Goal: Task Accomplishment & Management: Complete application form

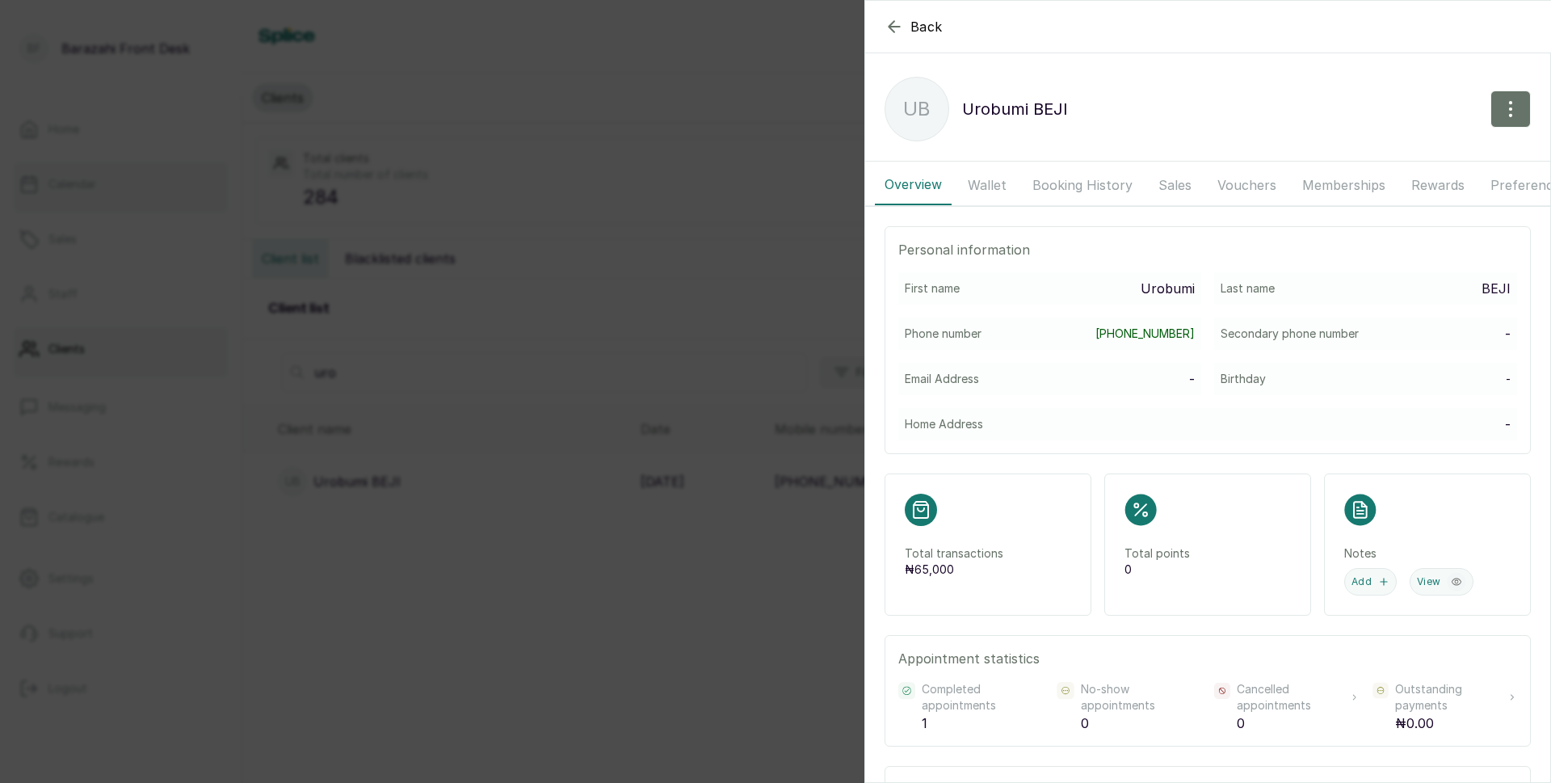
drag, startPoint x: 667, startPoint y: 87, endPoint x: 60, endPoint y: 194, distance: 616.8
click at [667, 87] on div "Back Urobumi BEJI UB Urobumi BEJI Overview Wallet Booking History Sales Voucher…" at bounding box center [775, 391] width 1551 height 783
click at [721, 100] on div "Clients" at bounding box center [896, 98] width 1309 height 49
click at [60, 194] on link "Calendar" at bounding box center [121, 184] width 216 height 45
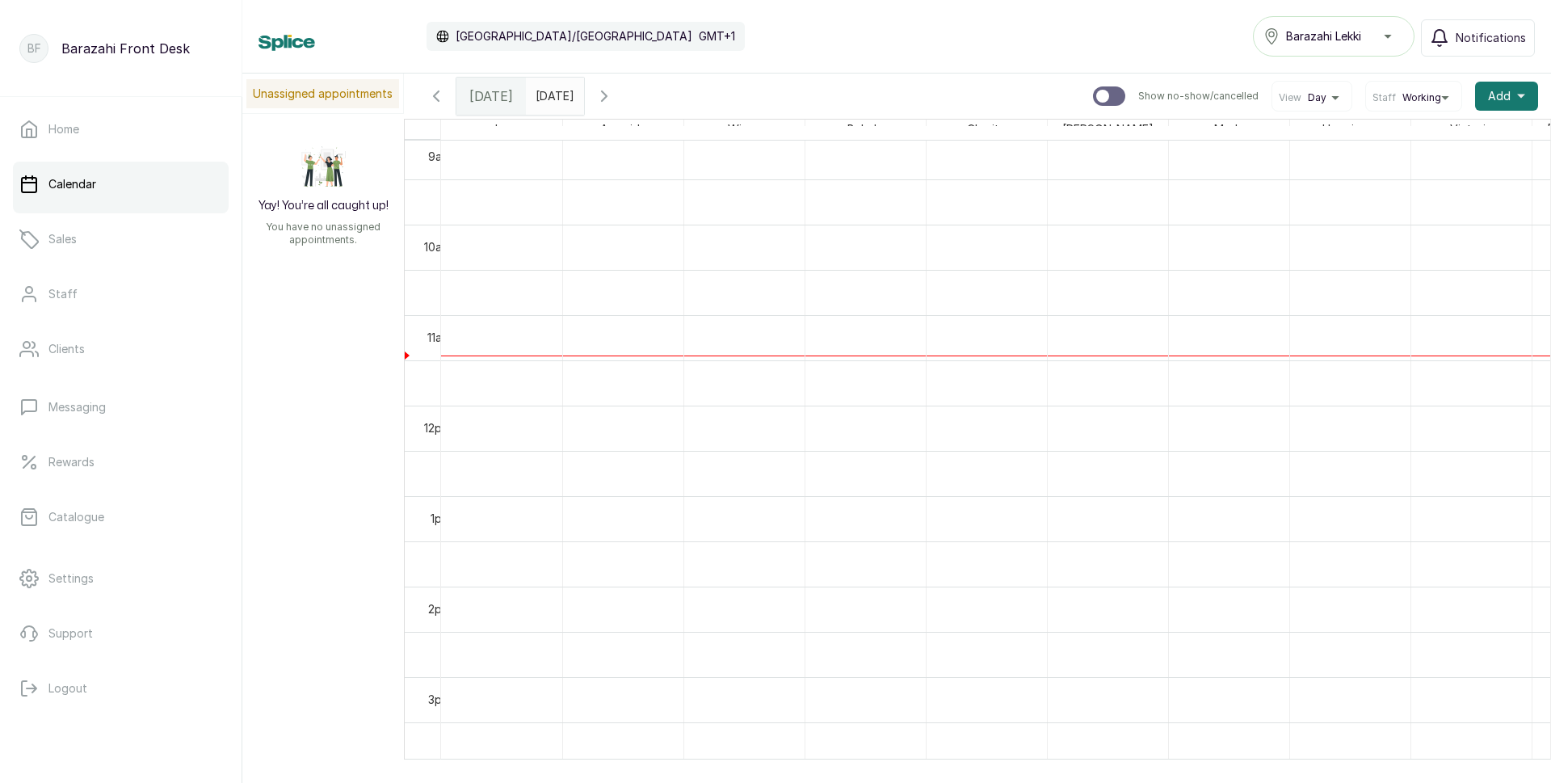
scroll to position [819, 0]
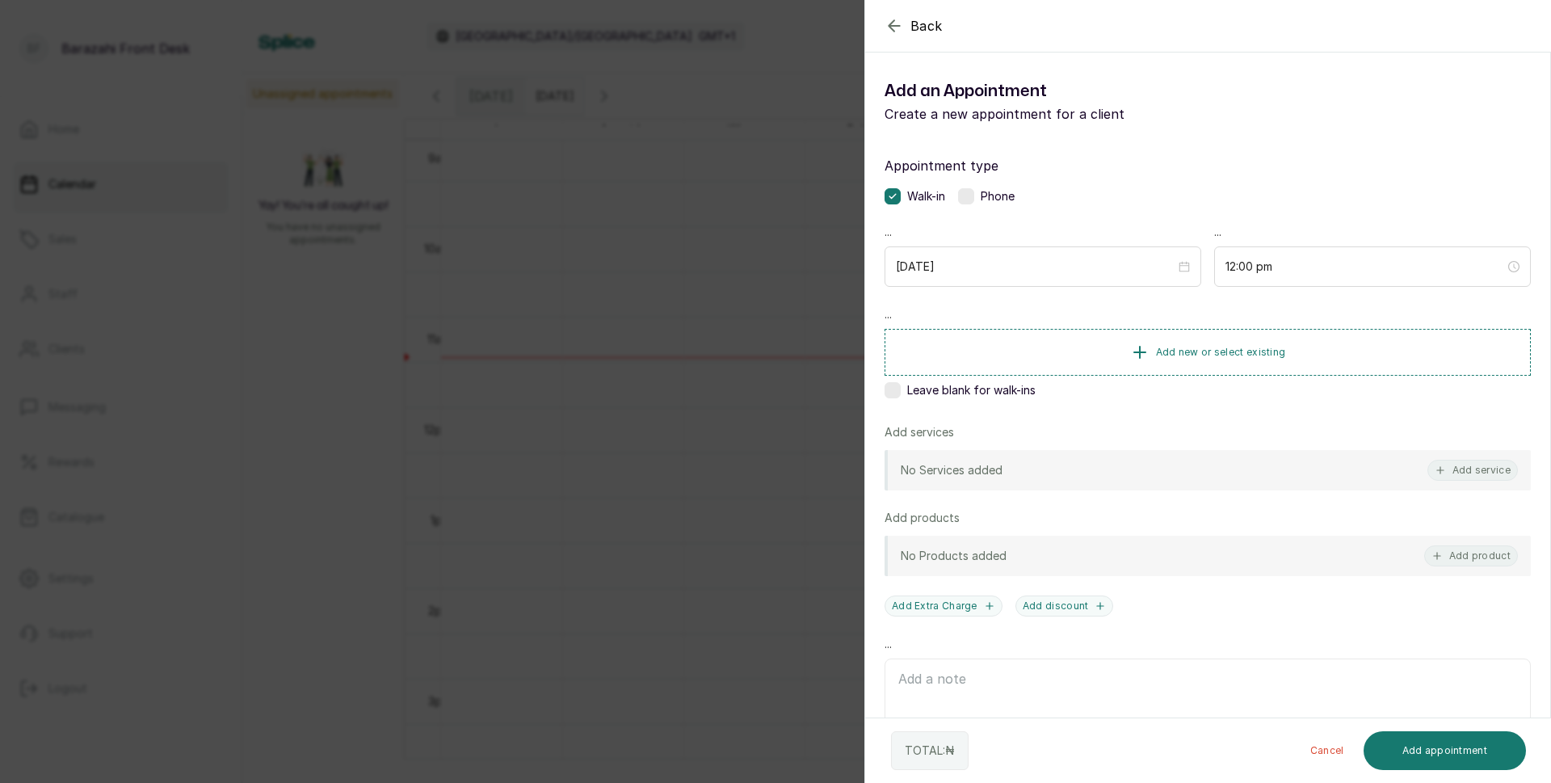
click at [961, 426] on div "Add services" at bounding box center [1208, 432] width 646 height 16
click at [1159, 360] on button "Add new or select existing" at bounding box center [1208, 351] width 646 height 45
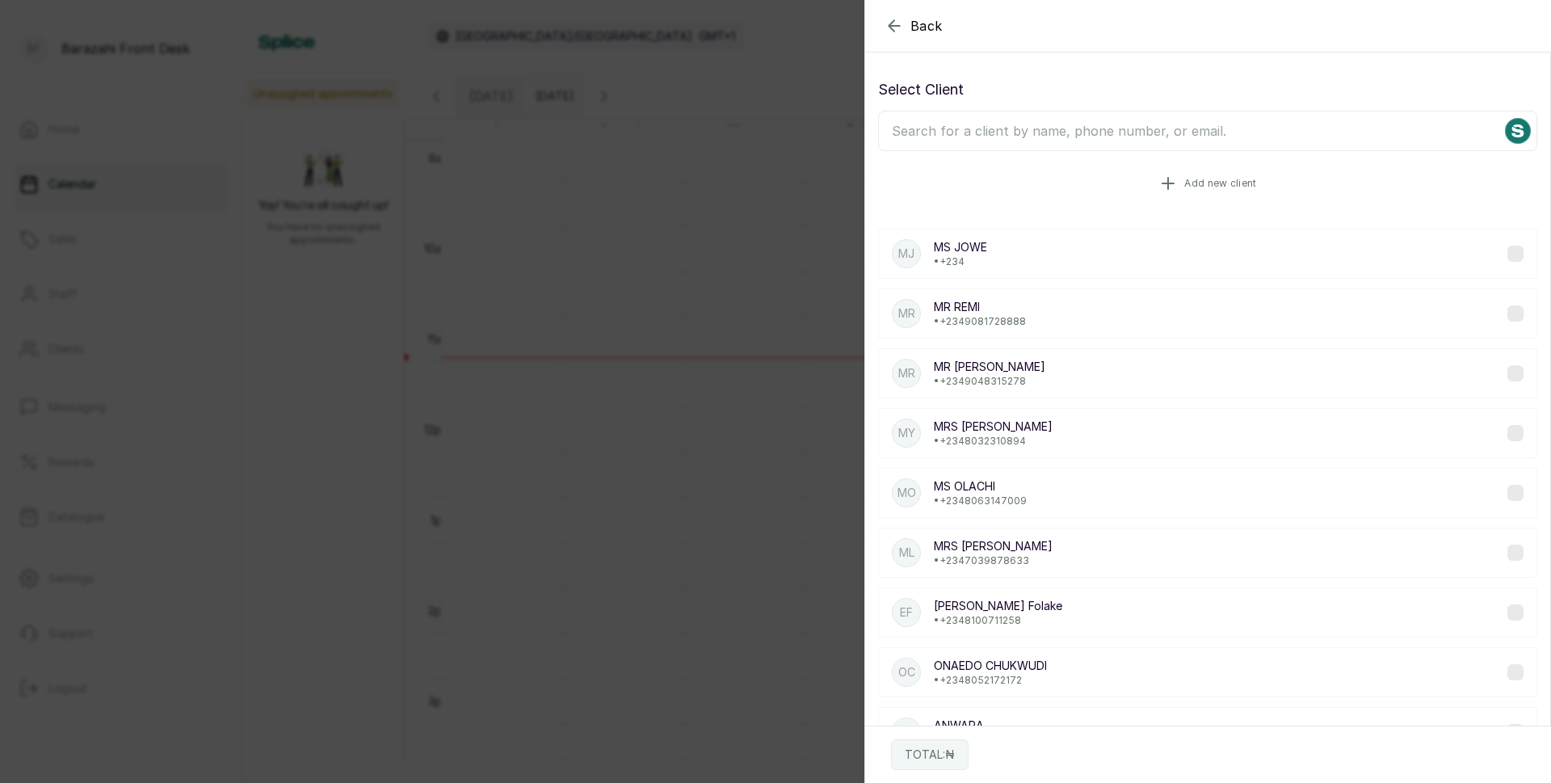
click at [1107, 182] on button "Add new client" at bounding box center [1207, 183] width 659 height 45
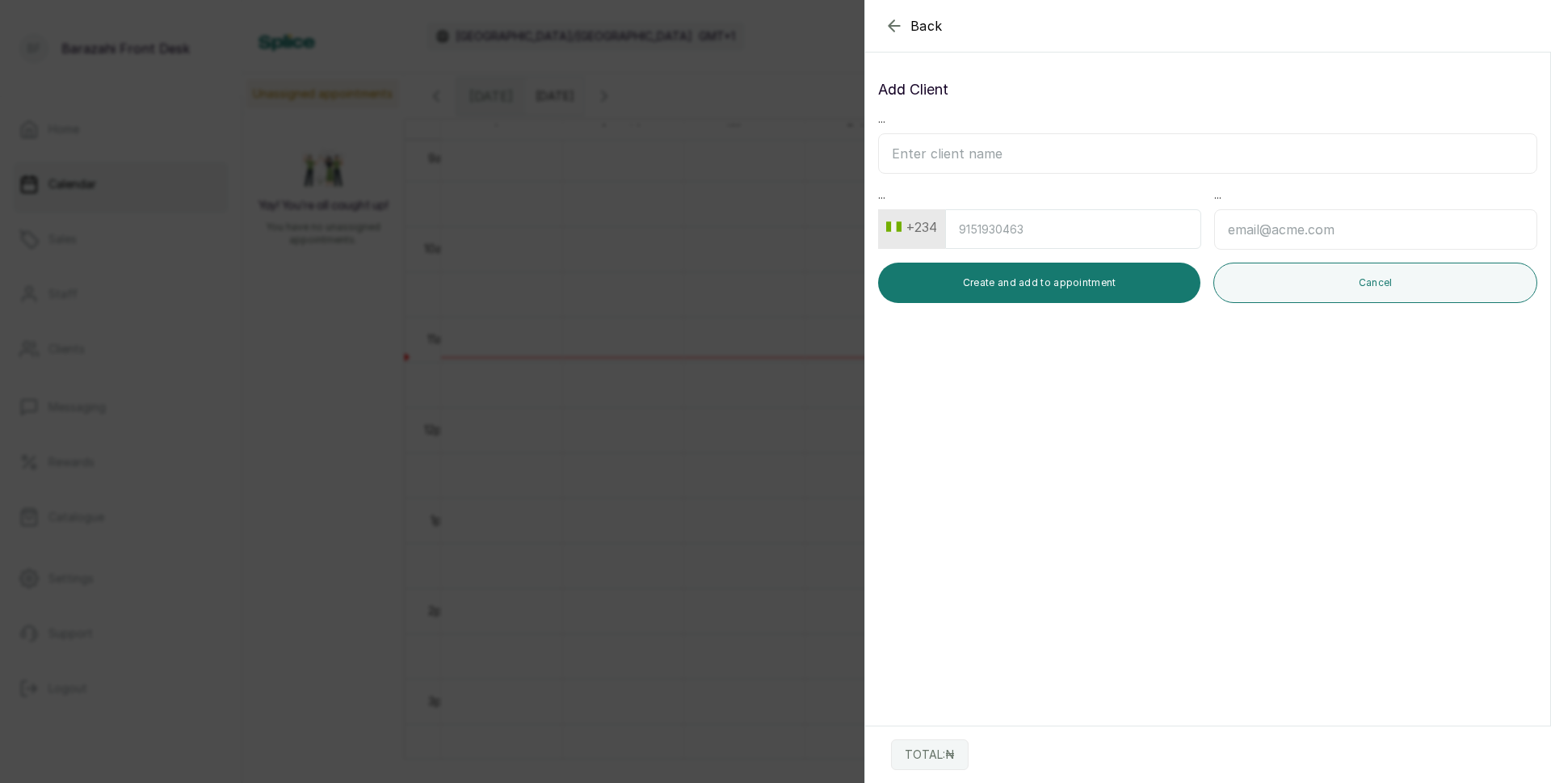
click at [1041, 154] on input "text" at bounding box center [1207, 153] width 659 height 40
type input "m"
type input "M"
type input "s"
type input "Sile&Mayowa"
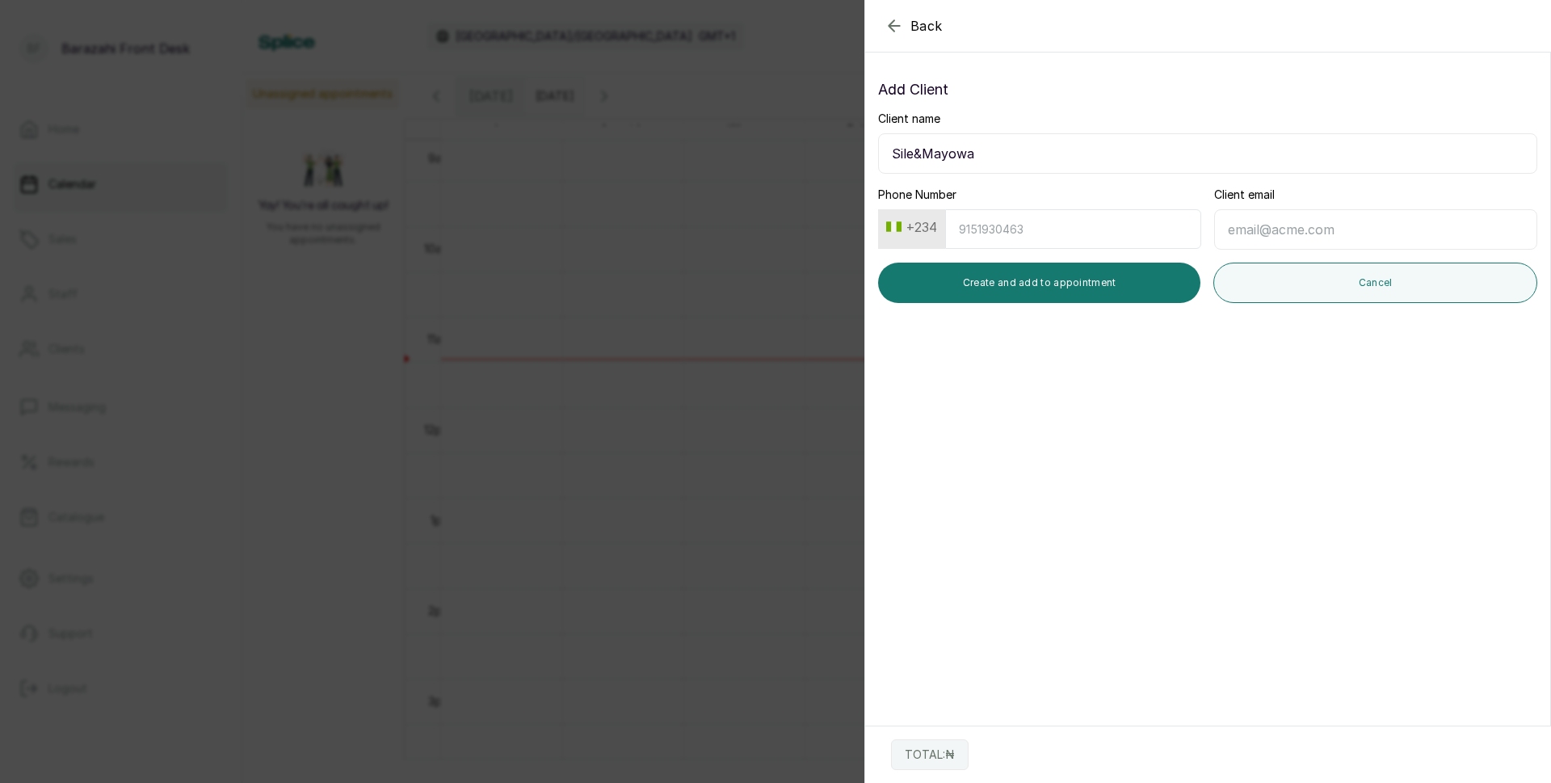
click at [1017, 213] on input "Phone Number" at bounding box center [1073, 229] width 256 height 40
click at [999, 271] on button "Create and add to appointment" at bounding box center [1039, 283] width 322 height 40
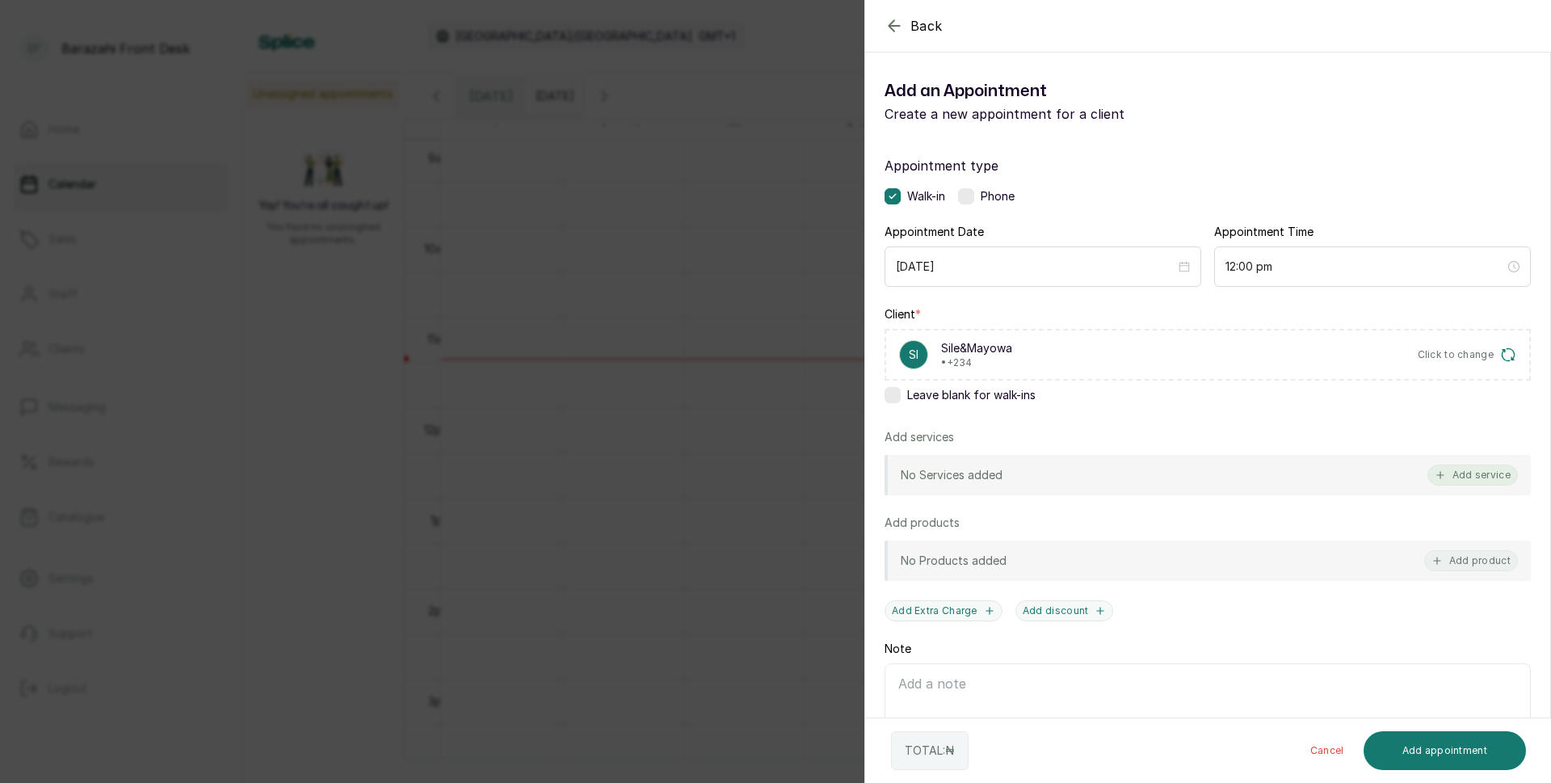
click at [1439, 469] on button "Add service" at bounding box center [1473, 475] width 90 height 21
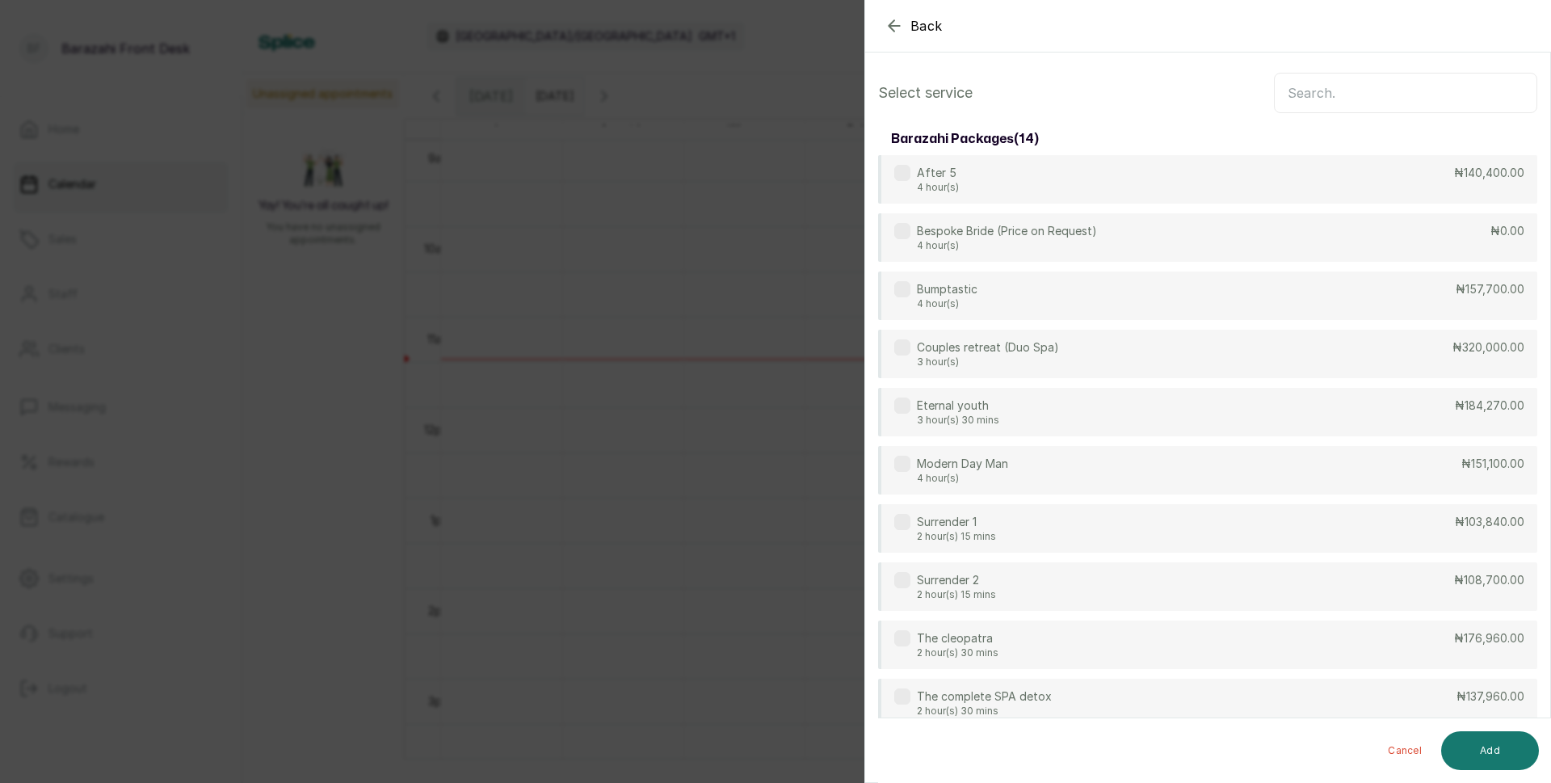
scroll to position [0, 0]
click at [1306, 106] on input "text" at bounding box center [1405, 98] width 263 height 40
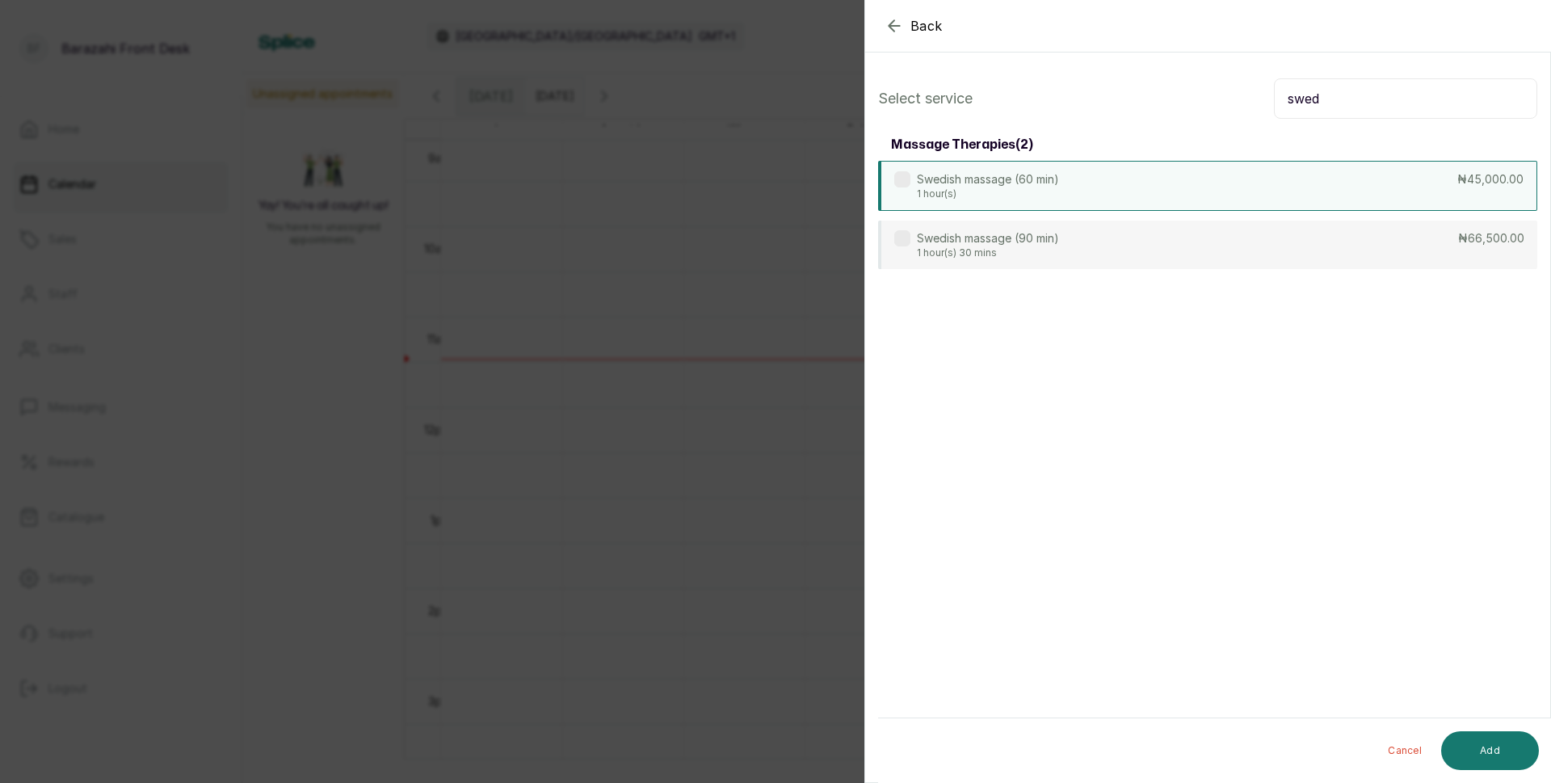
type input "swed"
click at [1084, 192] on div "Swedish massage (60 min) 1 hour(s) ₦45,000.00" at bounding box center [1207, 186] width 659 height 50
click at [1479, 738] on button "Add" at bounding box center [1490, 750] width 98 height 39
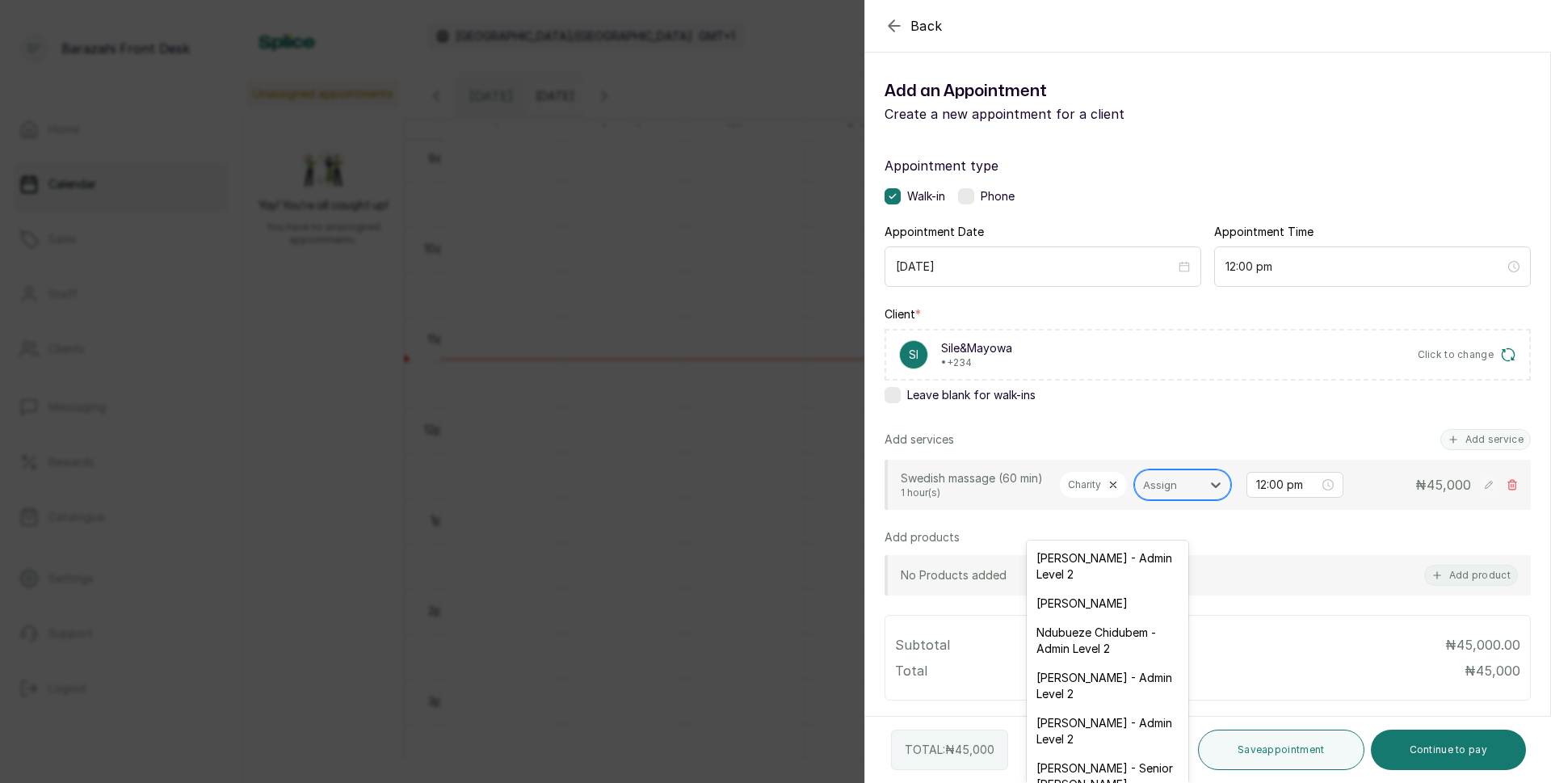
click at [1135, 498] on div "Assign" at bounding box center [1168, 484] width 66 height 27
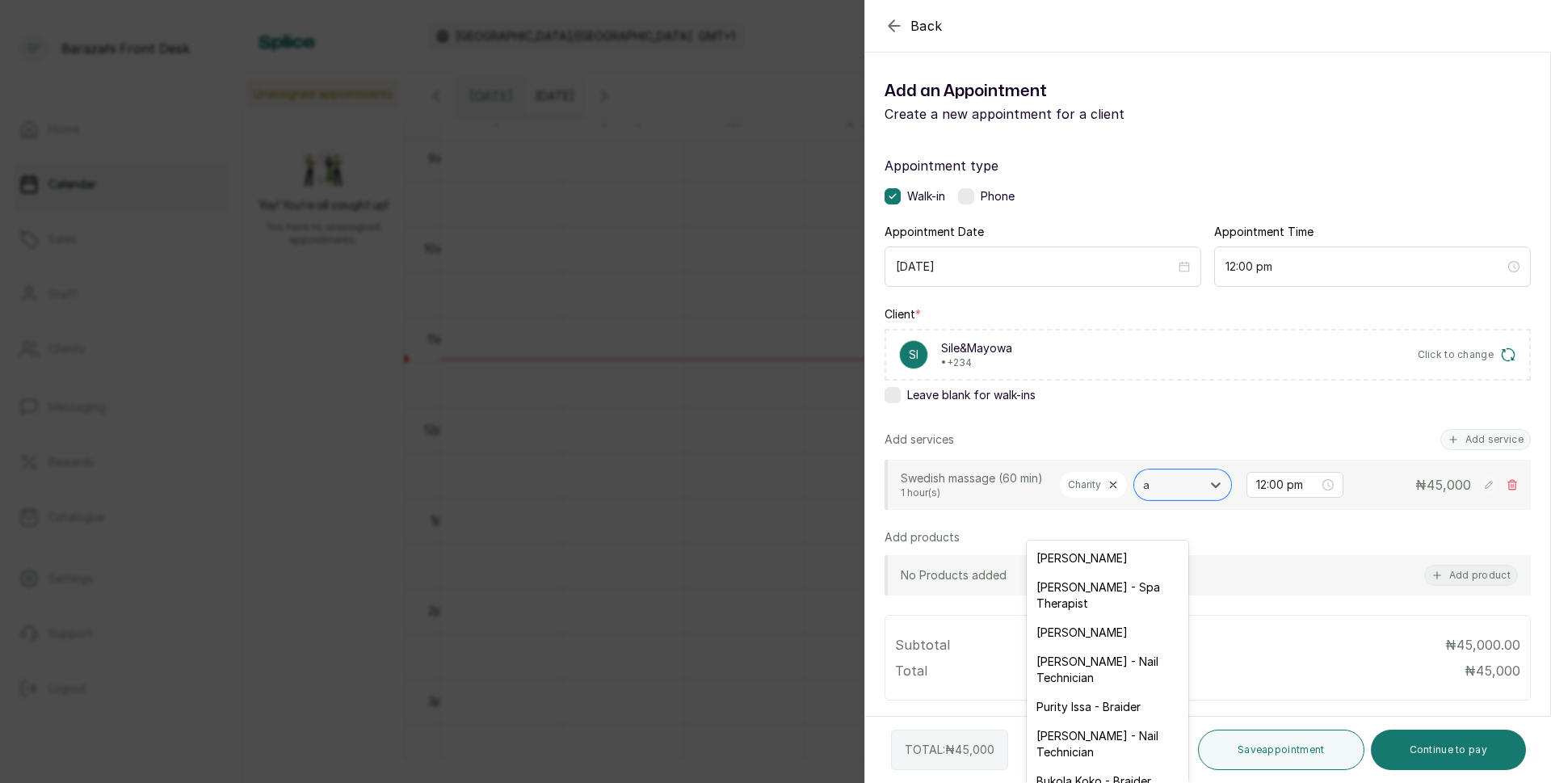
type input "ai"
click at [1075, 598] on div "[PERSON_NAME] - Spa Therapist" at bounding box center [1108, 595] width 162 height 45
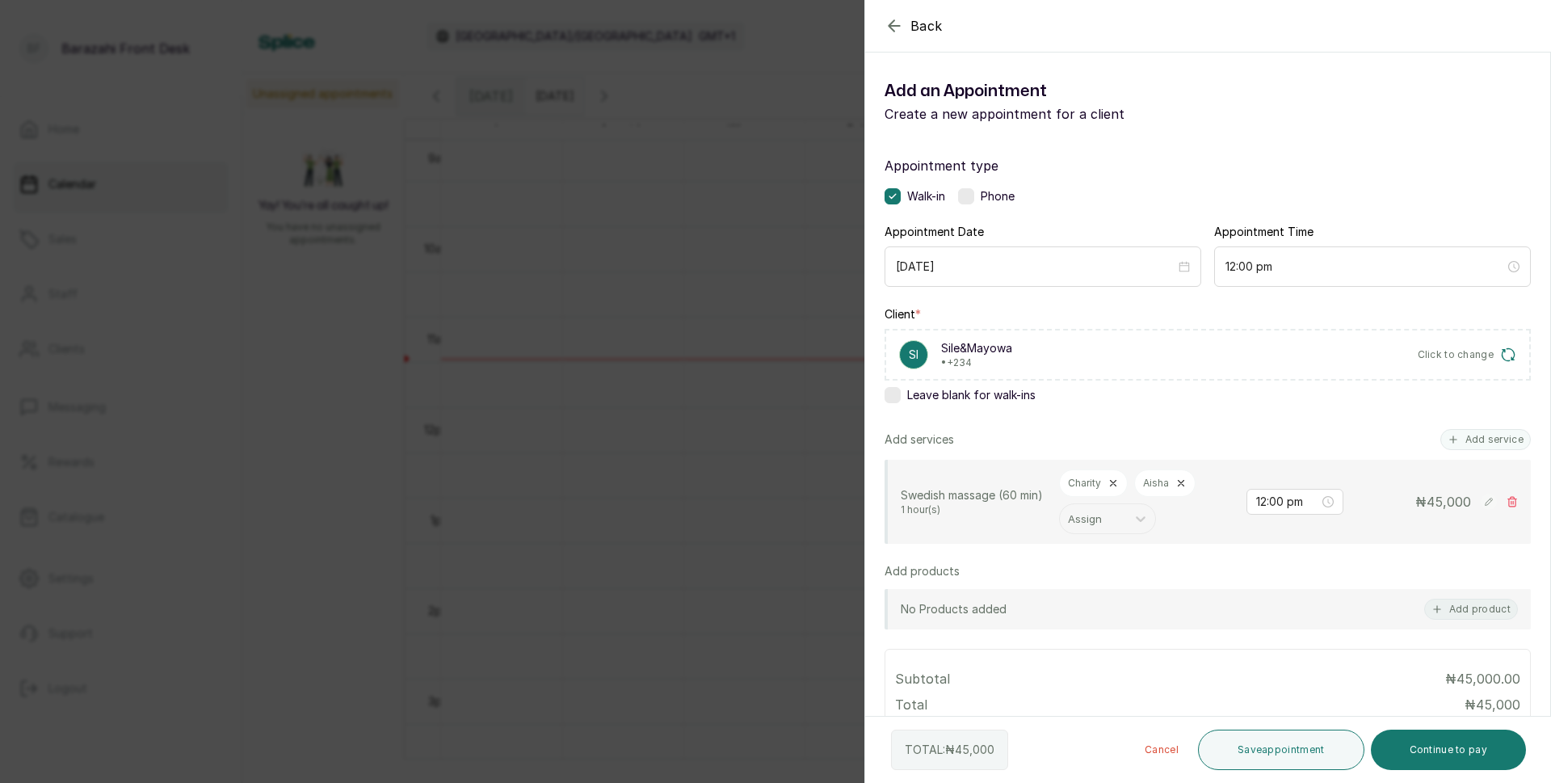
click at [1481, 506] on rect at bounding box center [1489, 502] width 16 height 16
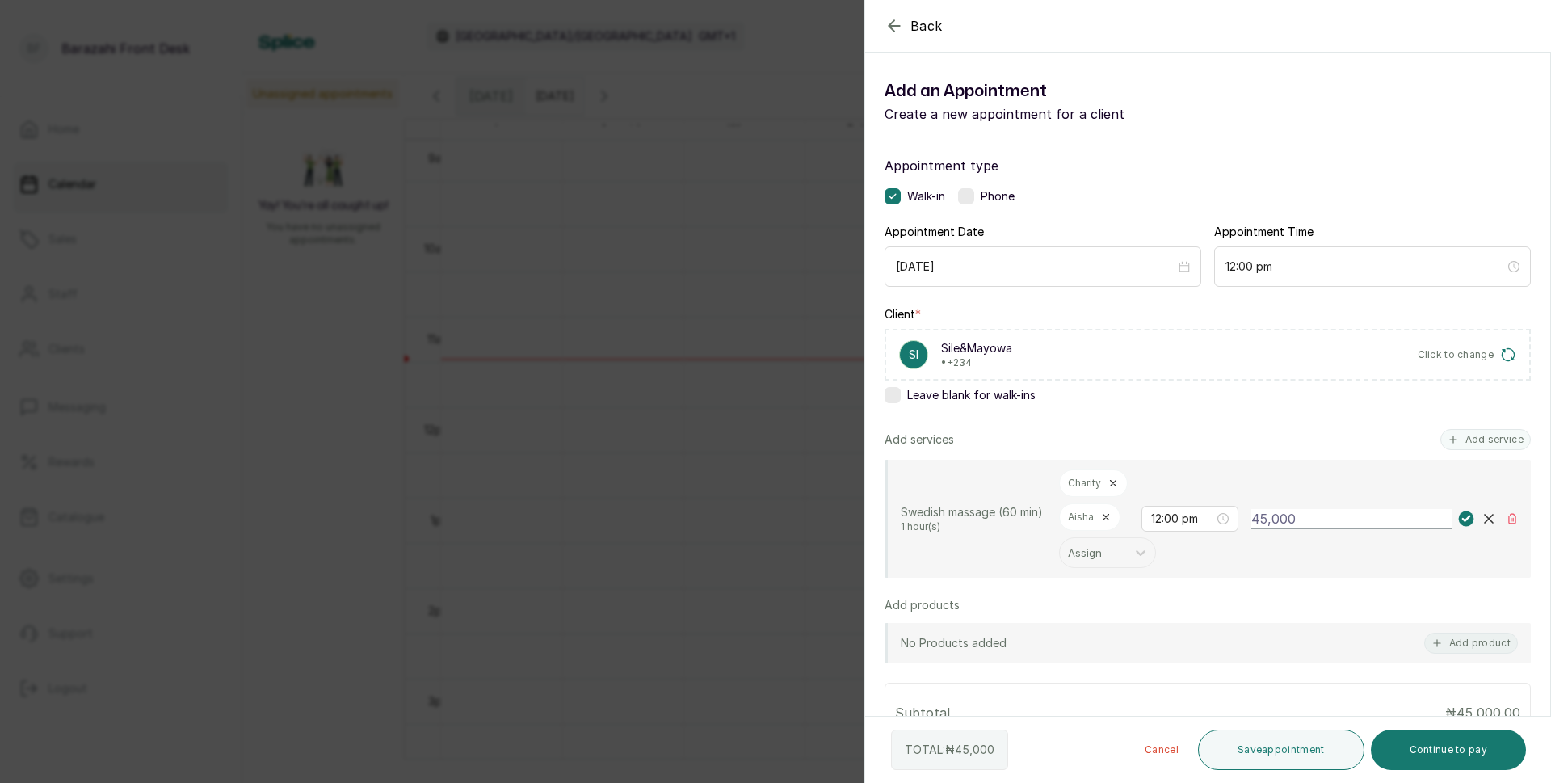
drag, startPoint x: 1316, startPoint y: 520, endPoint x: 1248, endPoint y: 528, distance: 68.3
click at [1248, 528] on div "Swedish massage (60 min) 1 hour(s) Charity Aisha Assign 12:00 pm 45,000" at bounding box center [1209, 518] width 617 height 99
type input "90,000"
click at [1449, 528] on div "90,000" at bounding box center [1374, 519] width 246 height 20
click at [1459, 524] on rect at bounding box center [1466, 518] width 15 height 15
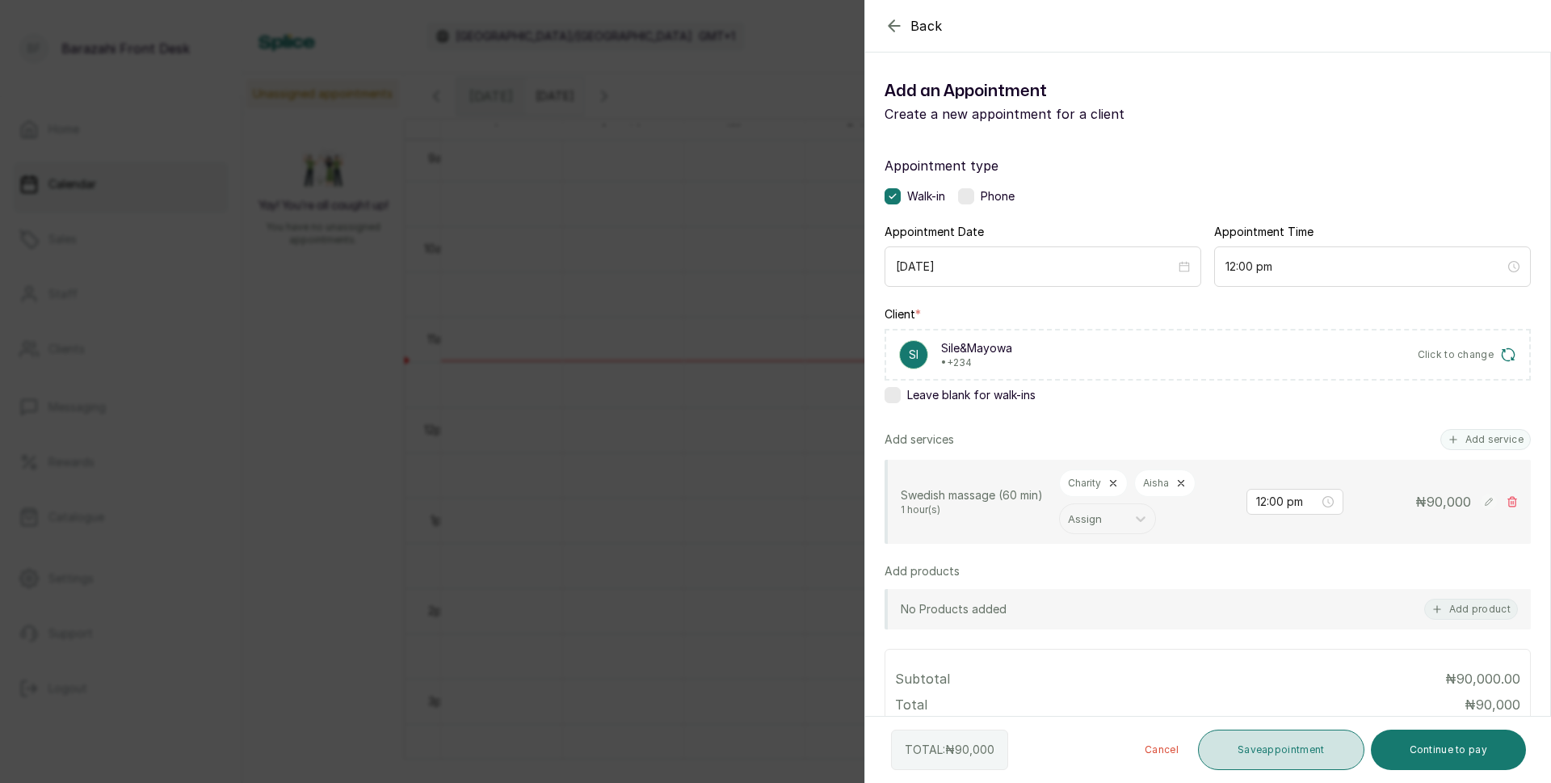
click at [1251, 738] on button "Save appointment" at bounding box center [1281, 750] width 166 height 40
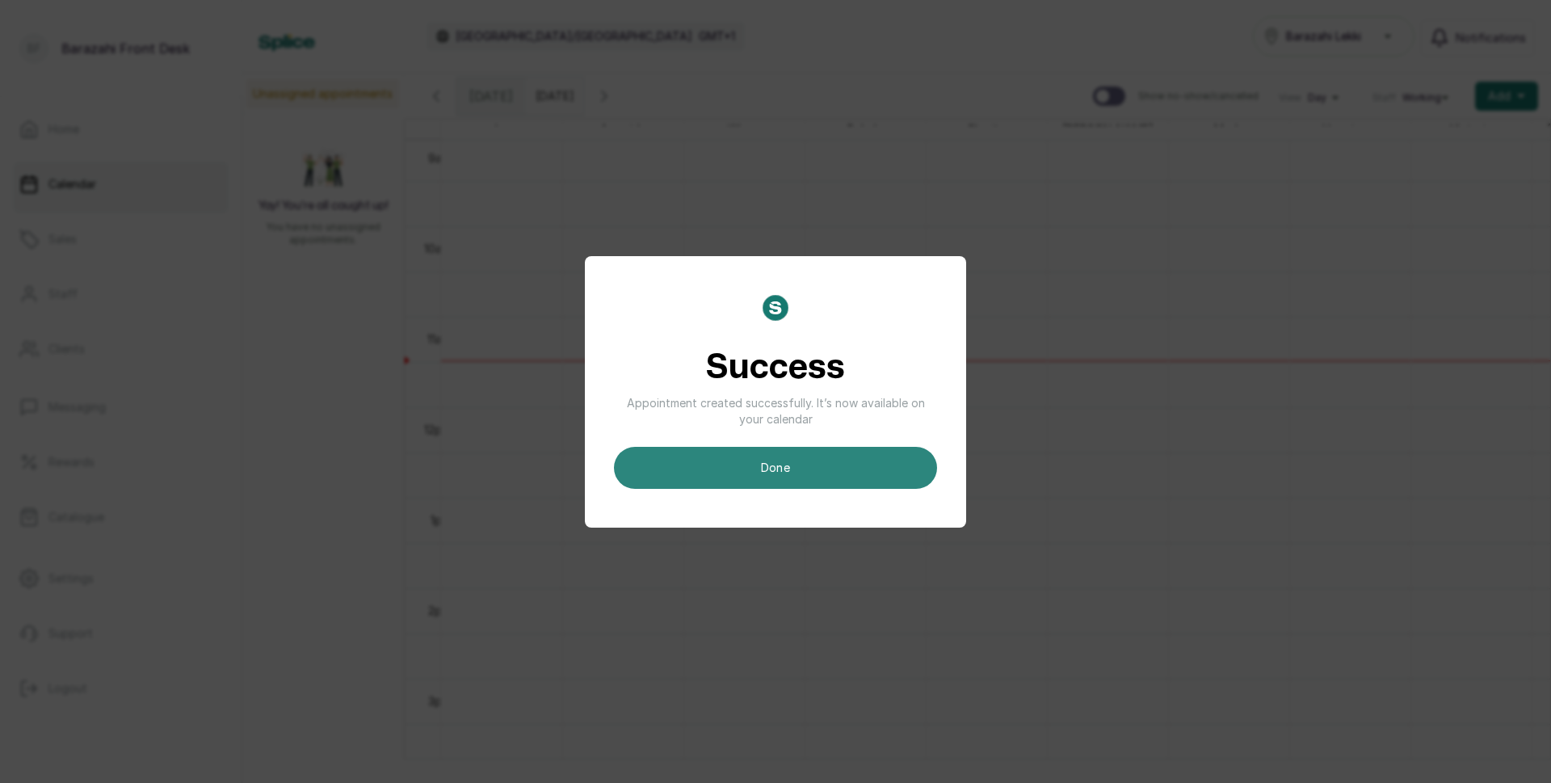
click at [821, 456] on button "done" at bounding box center [775, 468] width 323 height 42
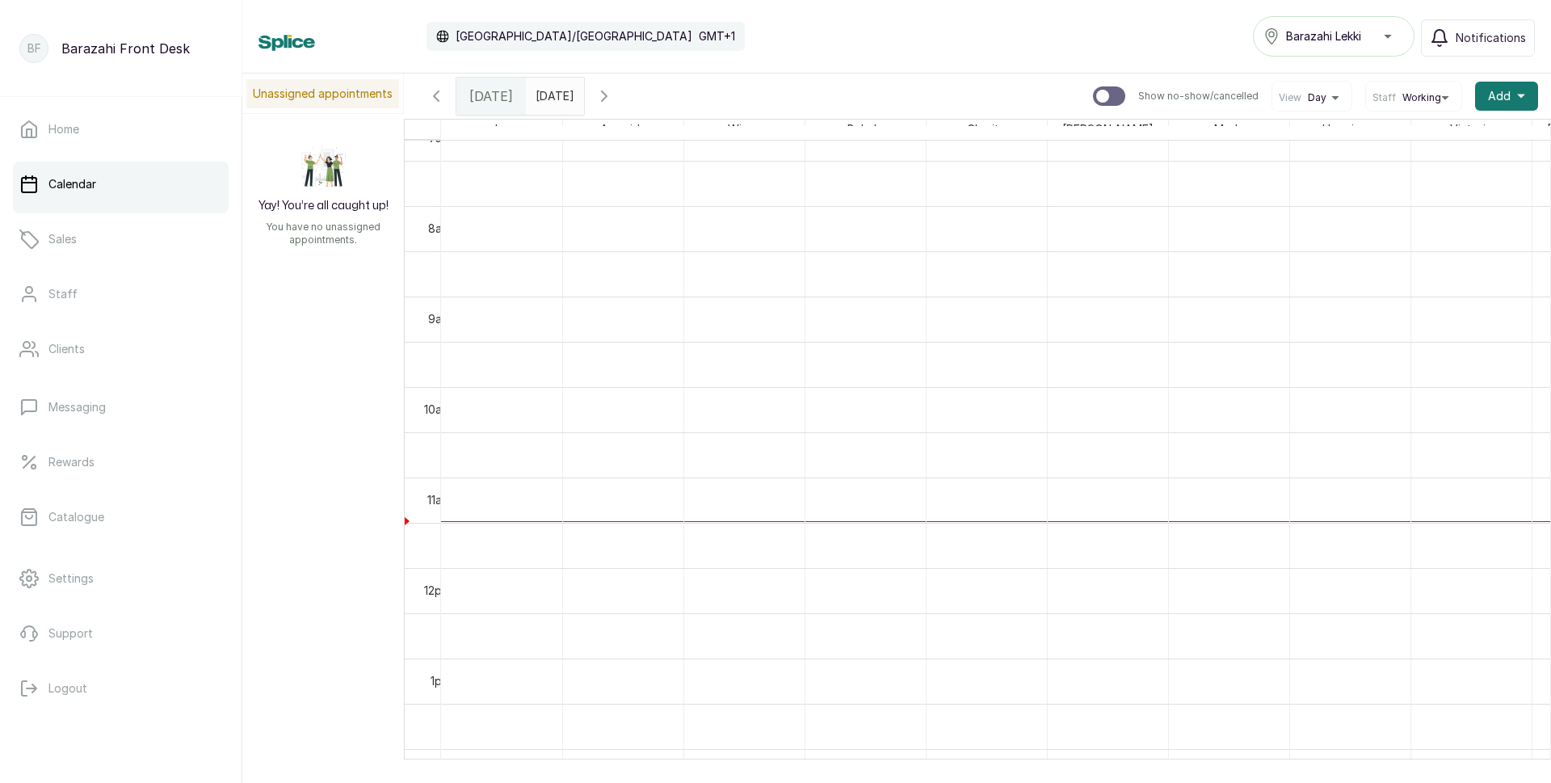
scroll to position [658, 0]
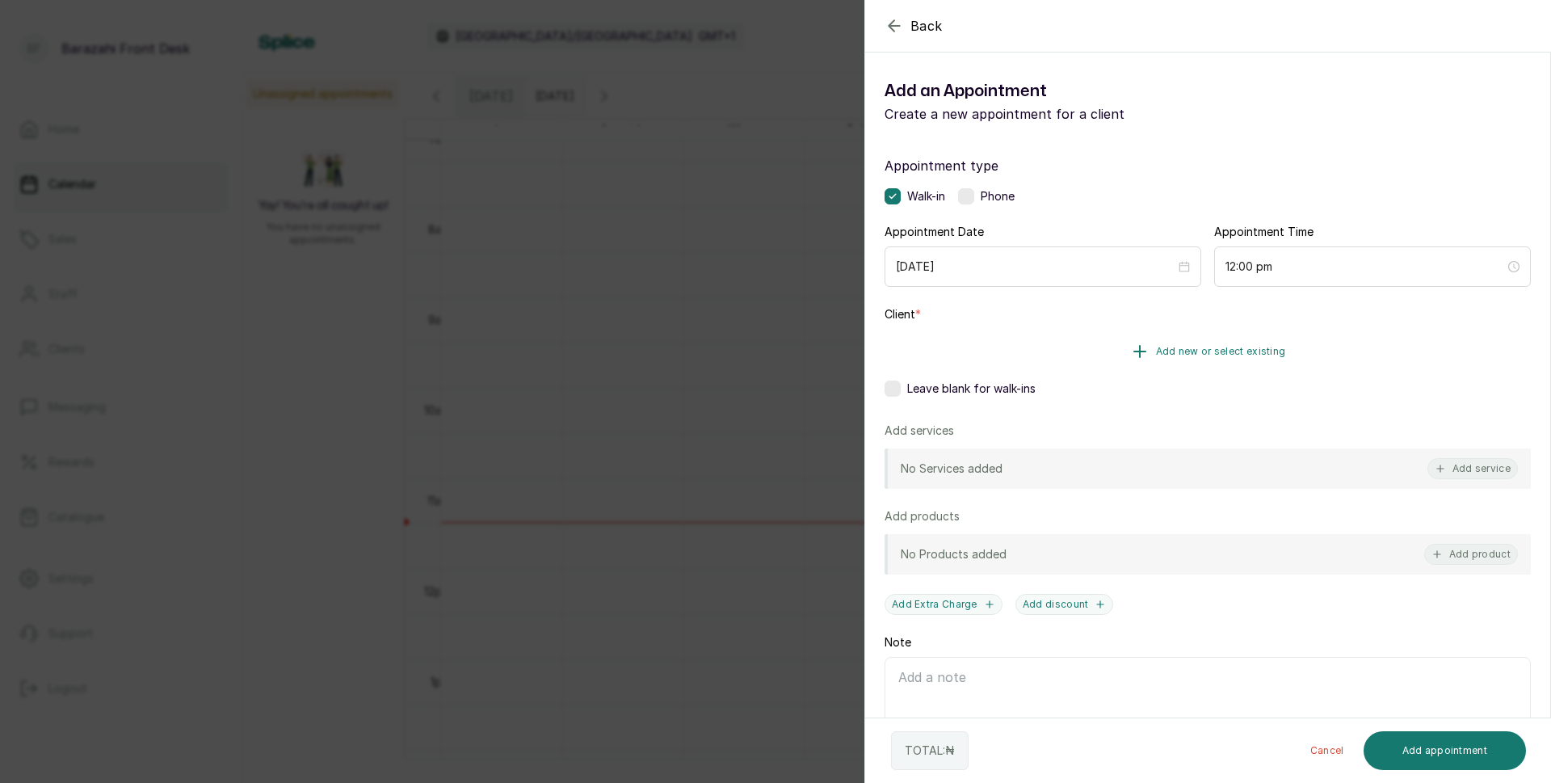
click at [1048, 349] on button "Add new or select existing" at bounding box center [1208, 351] width 646 height 45
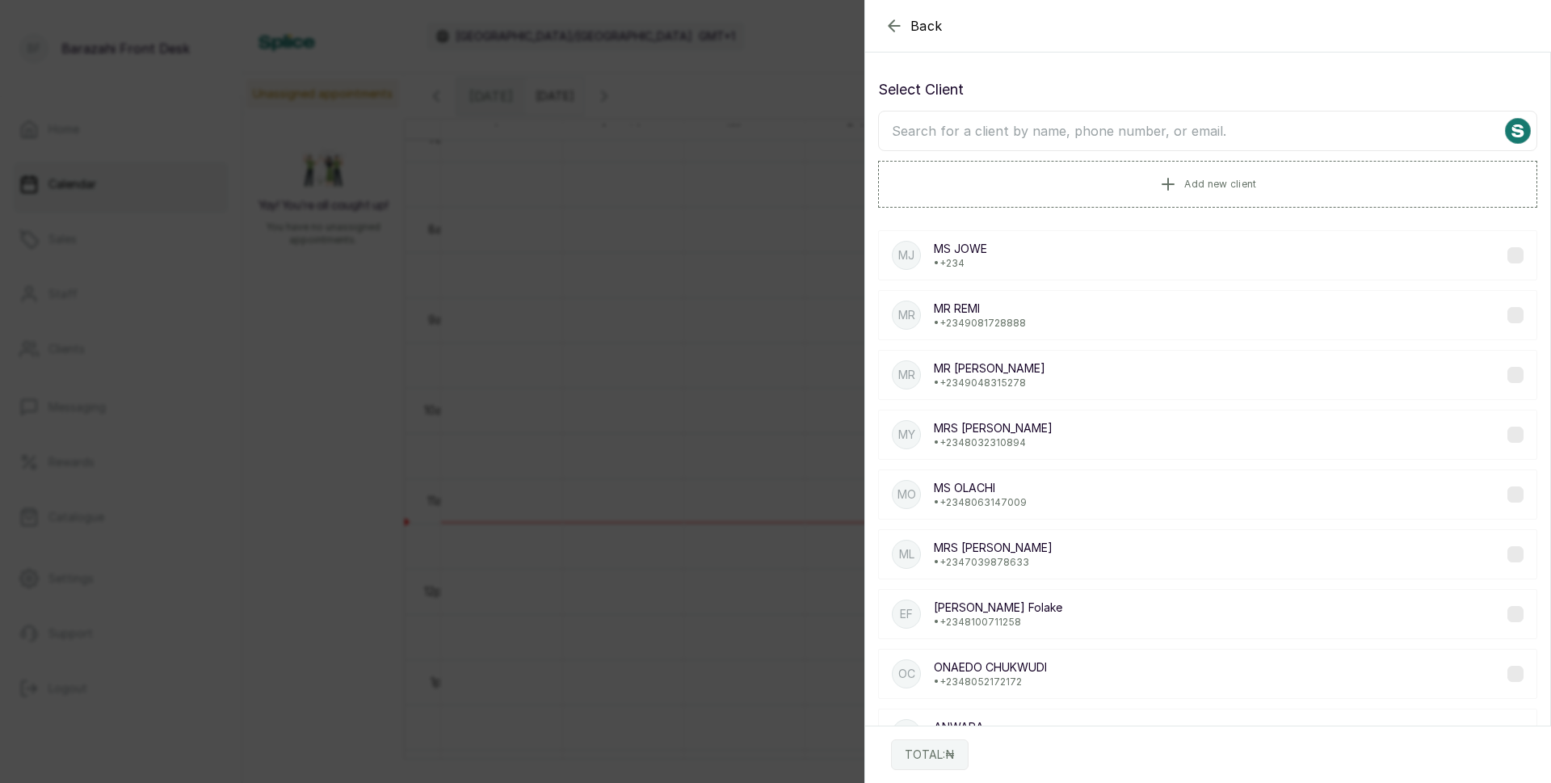
click at [1120, 131] on input "text" at bounding box center [1207, 131] width 659 height 40
click at [1134, 181] on button "Add new client" at bounding box center [1207, 183] width 659 height 45
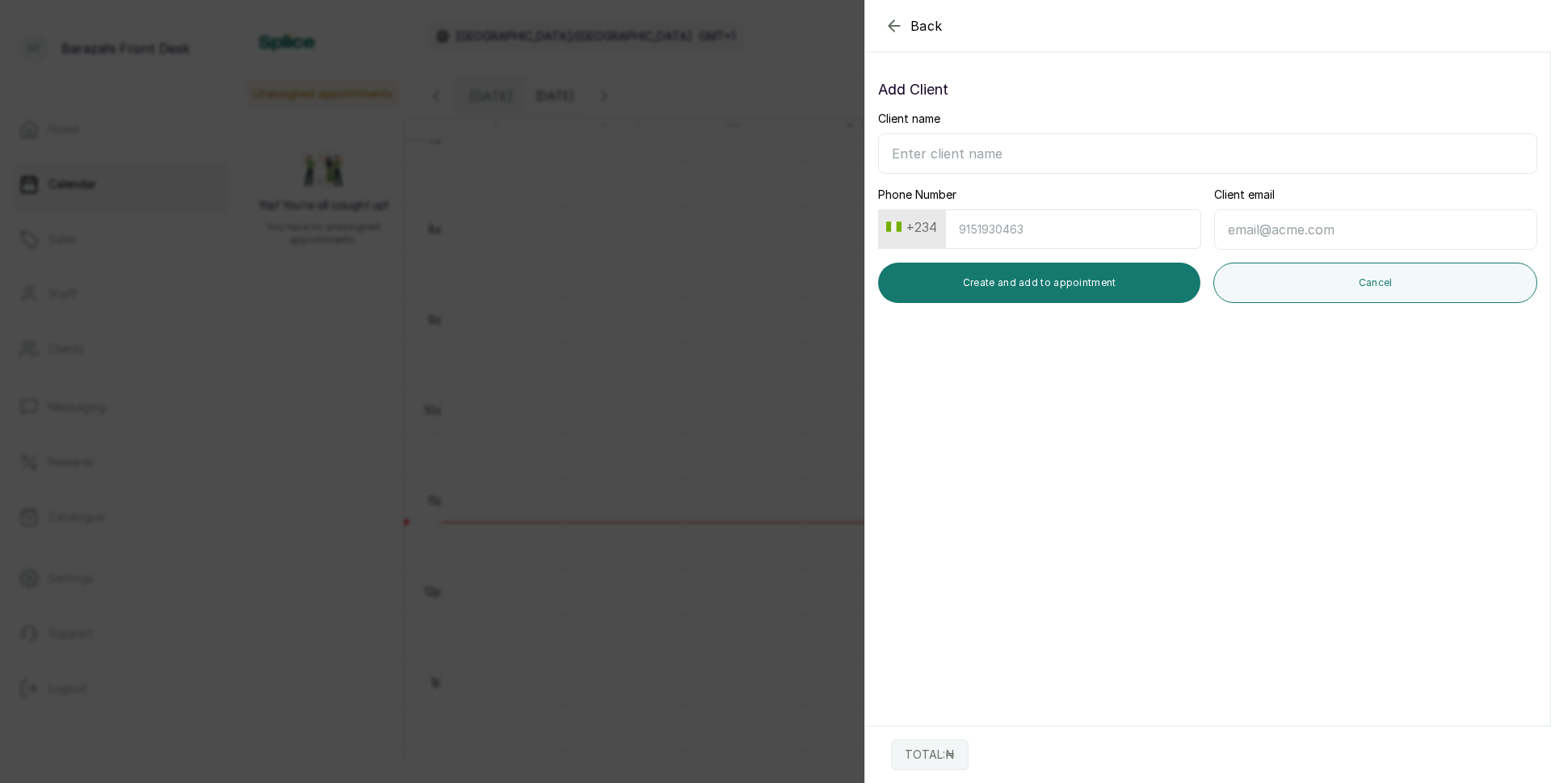
click at [1036, 156] on input "Client name" at bounding box center [1207, 153] width 659 height 40
type input "M"
type input "[PERSON_NAME]"
click at [972, 217] on input "Phone Number" at bounding box center [1073, 229] width 256 height 40
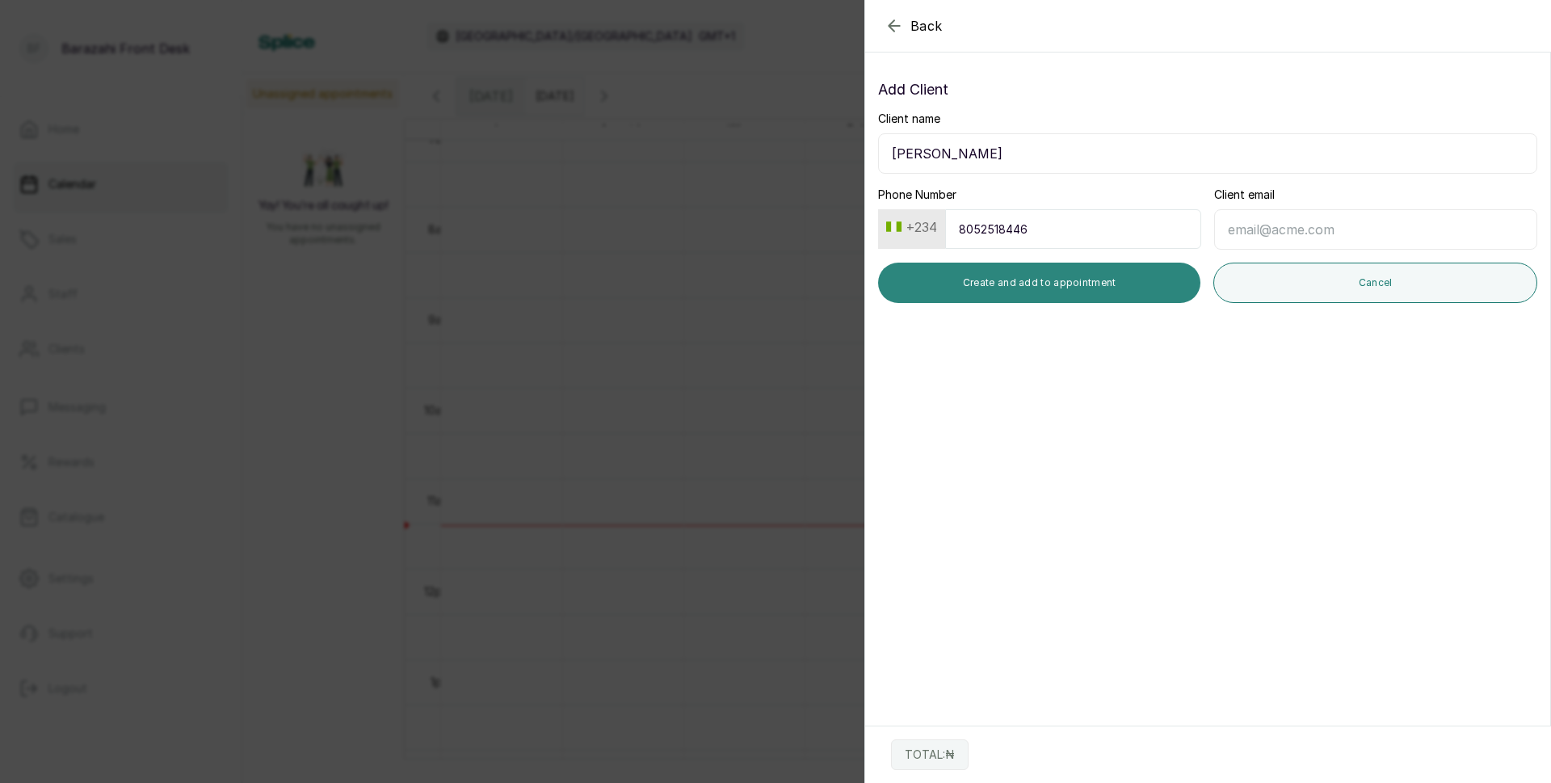
type input "8052518446"
click at [962, 271] on button "Create and add to appointment" at bounding box center [1039, 283] width 322 height 40
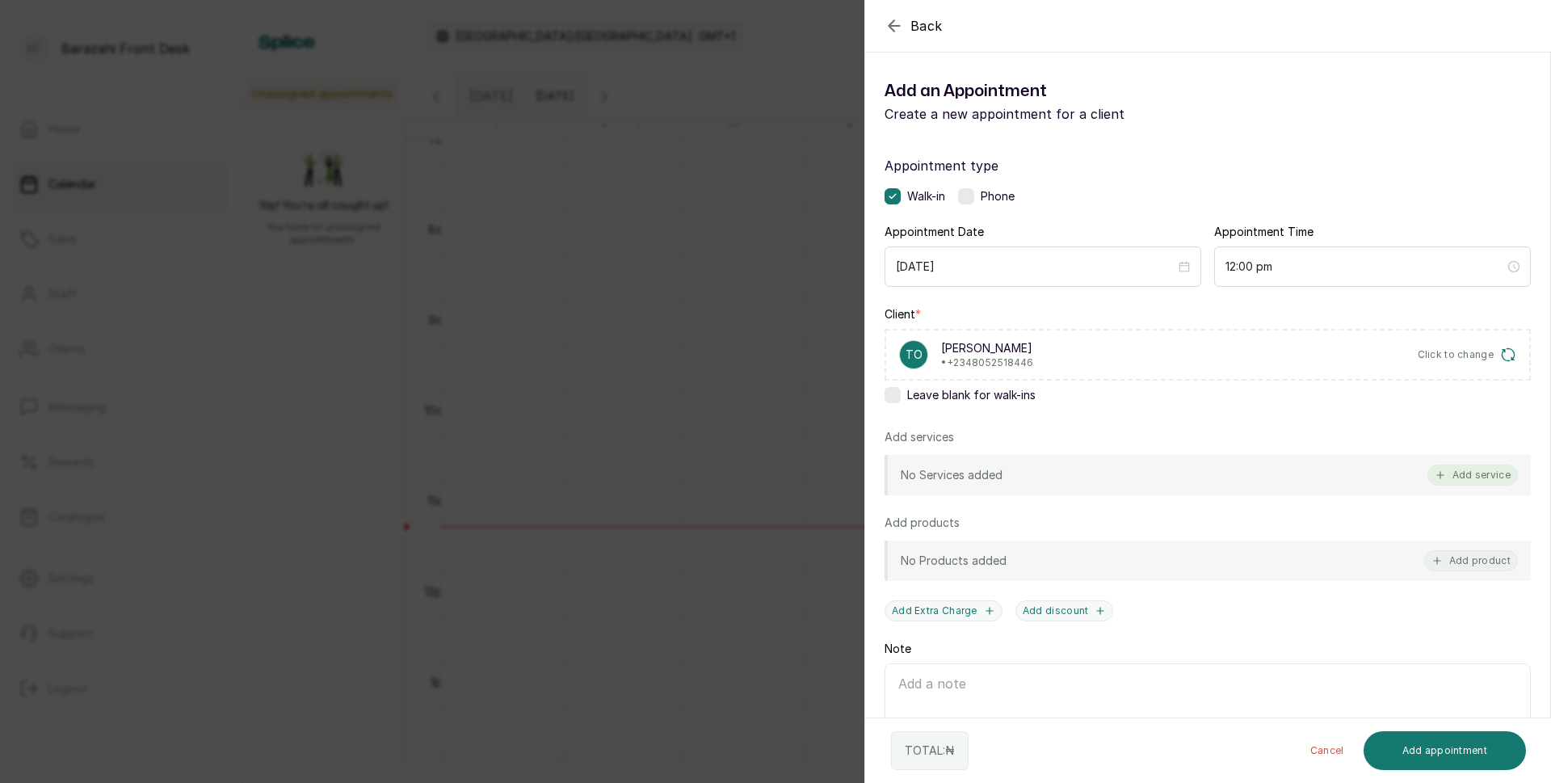
click at [1453, 469] on button "Add service" at bounding box center [1473, 475] width 90 height 21
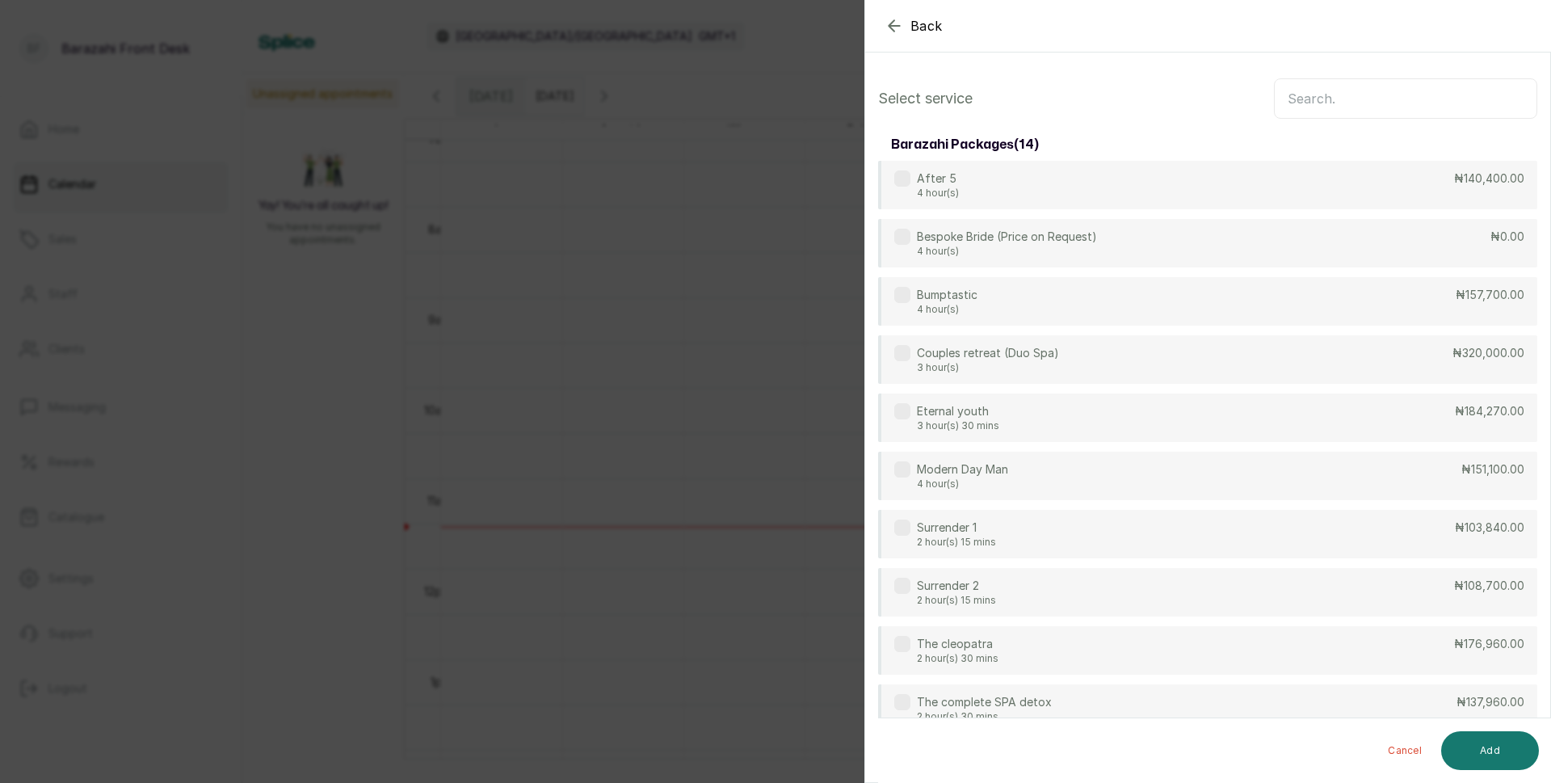
click at [1310, 111] on input "text" at bounding box center [1405, 98] width 263 height 40
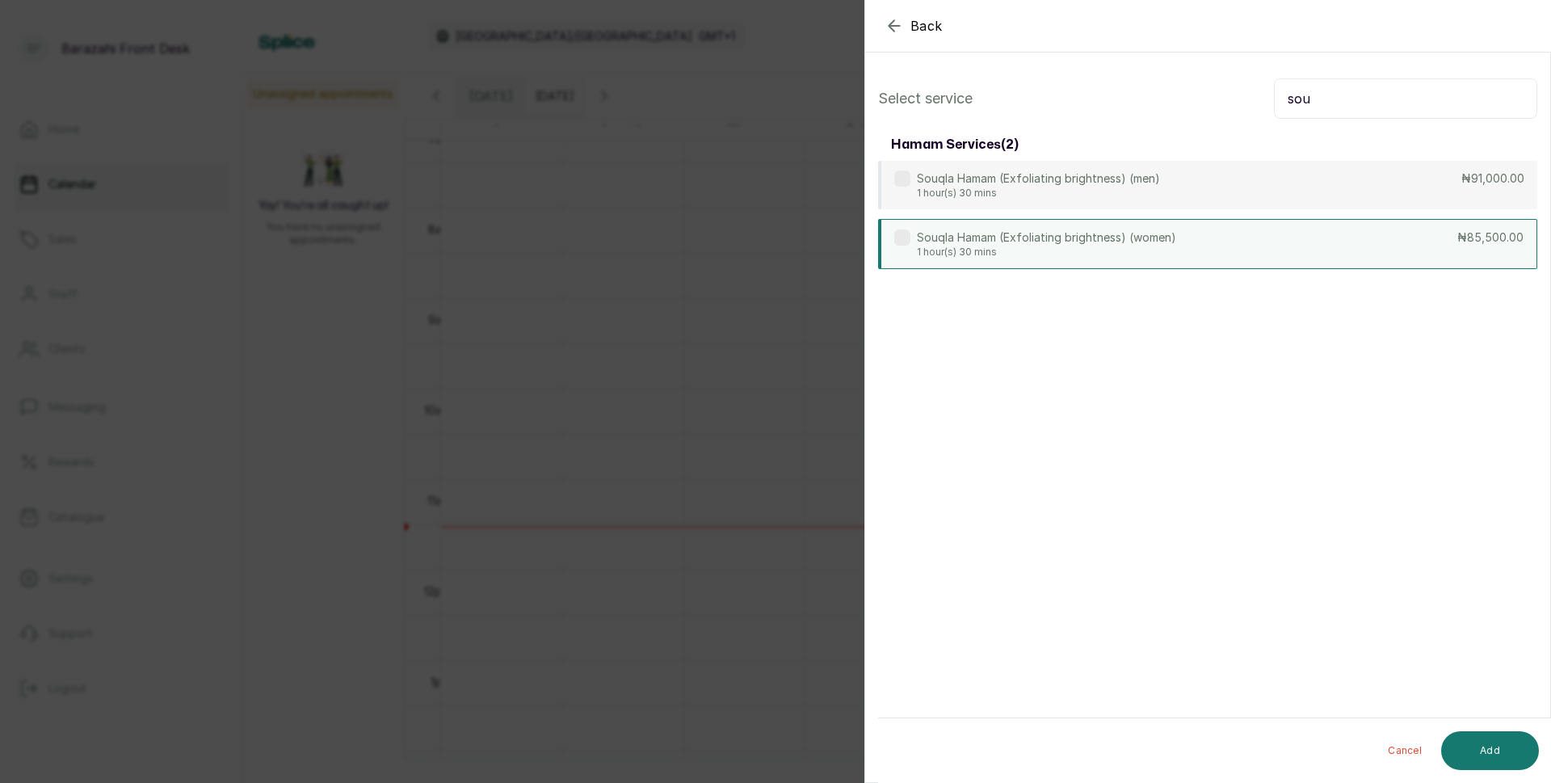
type input "sou"
click at [1080, 241] on p "Souqla Hamam (Exfoliating brightness) (women)" at bounding box center [1046, 237] width 259 height 16
click at [1475, 744] on button "Add" at bounding box center [1490, 750] width 98 height 39
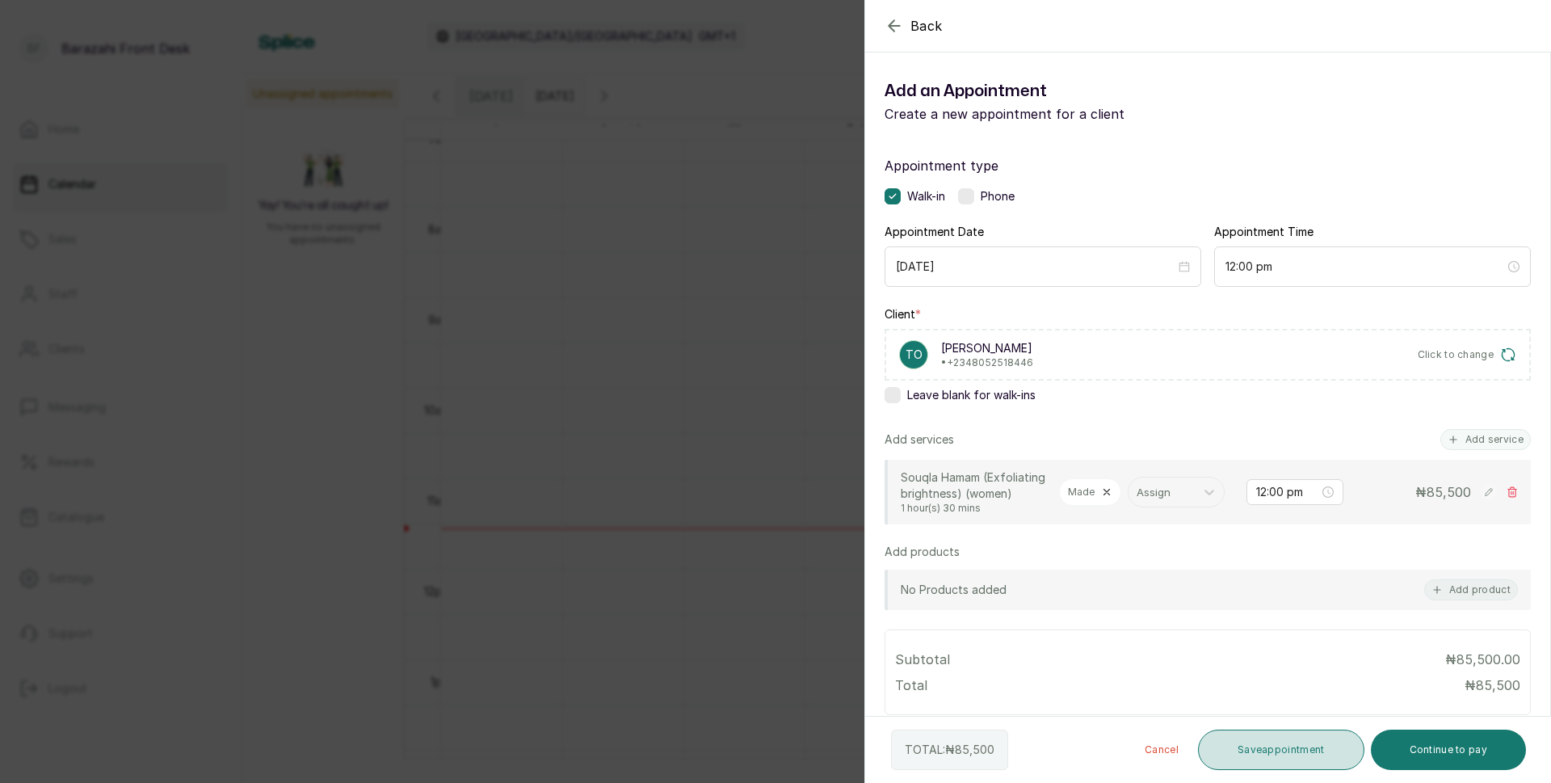
click at [1309, 747] on button "Save appointment" at bounding box center [1281, 750] width 166 height 40
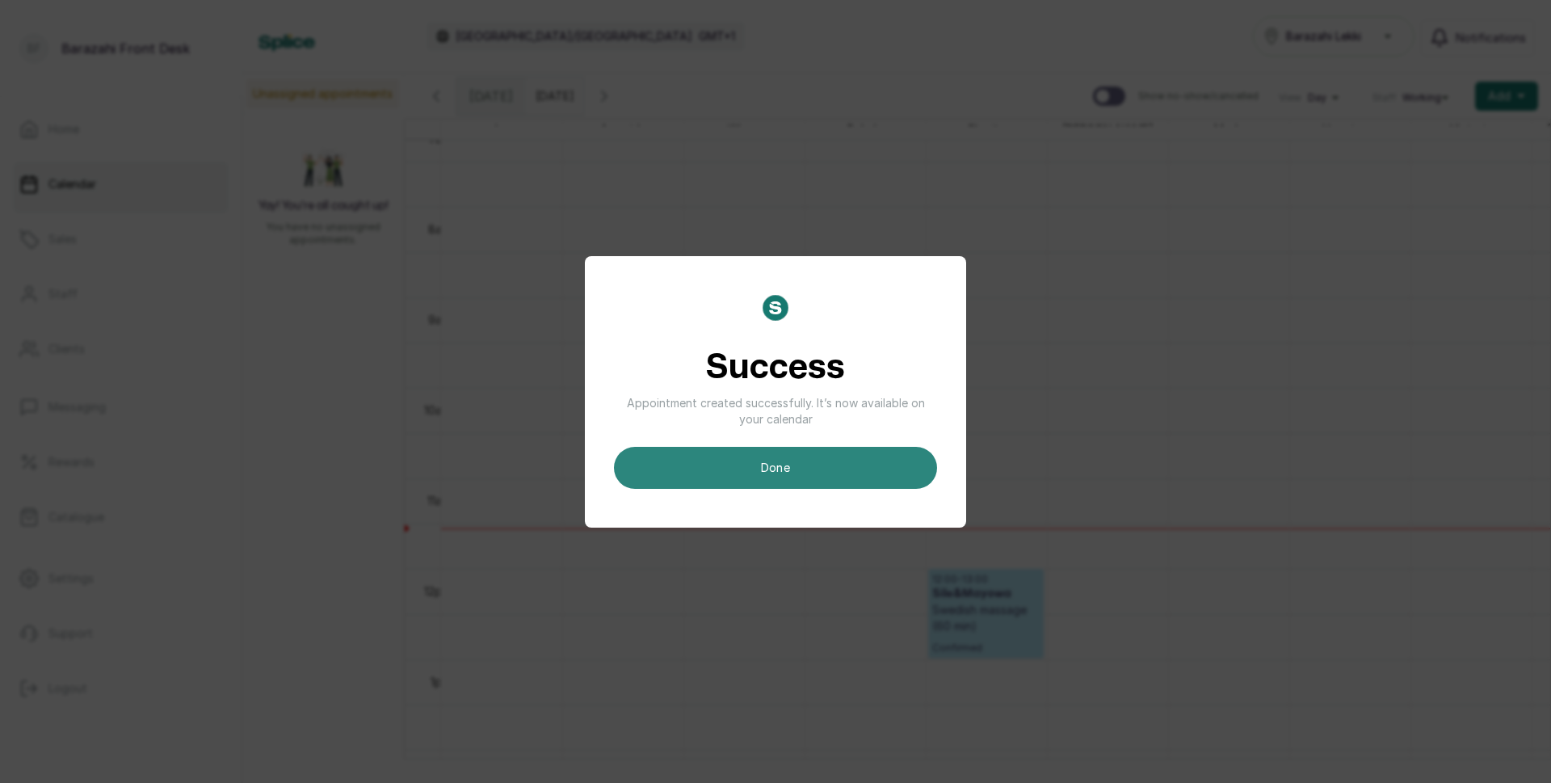
click at [819, 465] on button "done" at bounding box center [775, 468] width 323 height 42
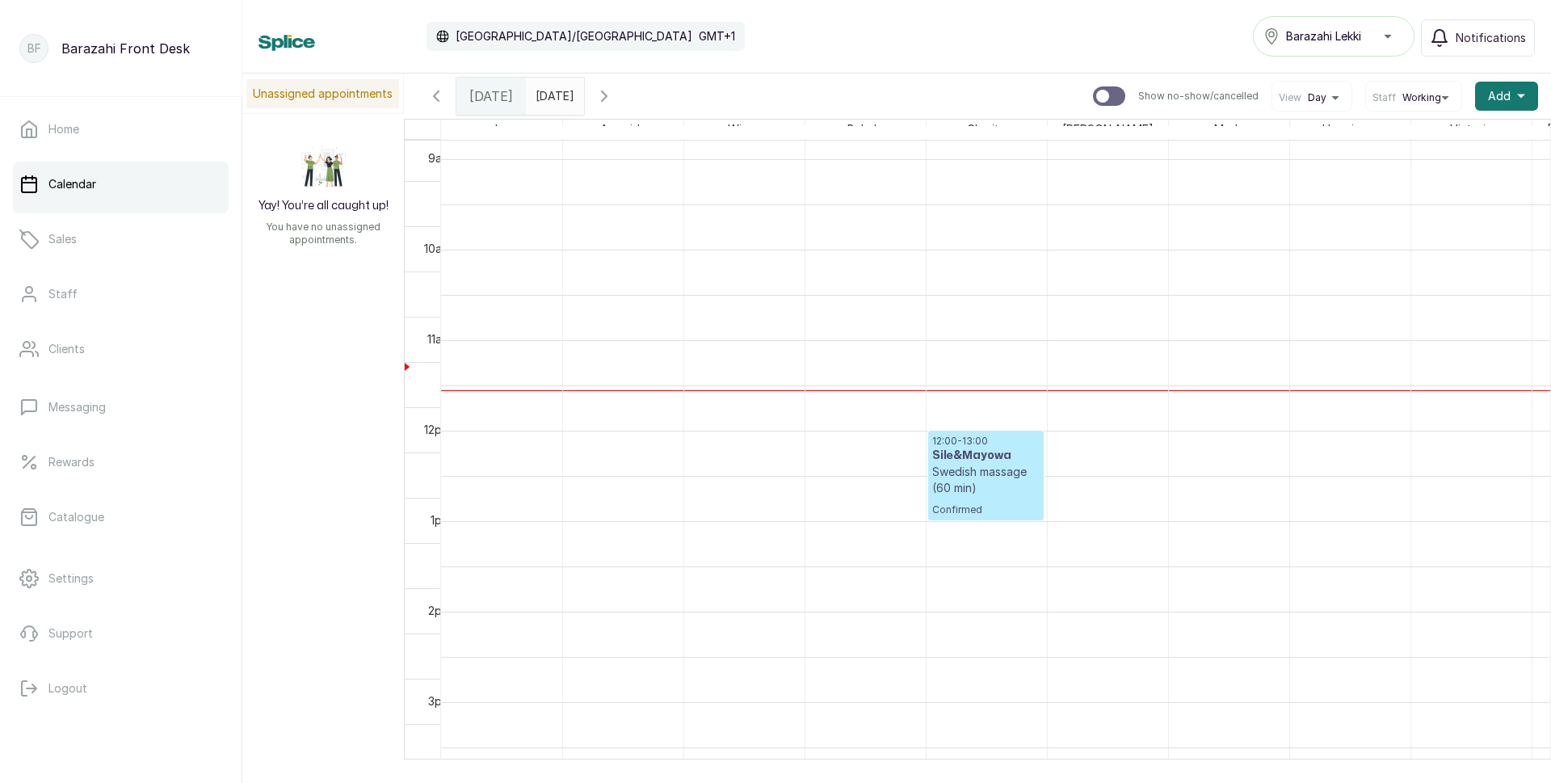
scroll to position [819, 0]
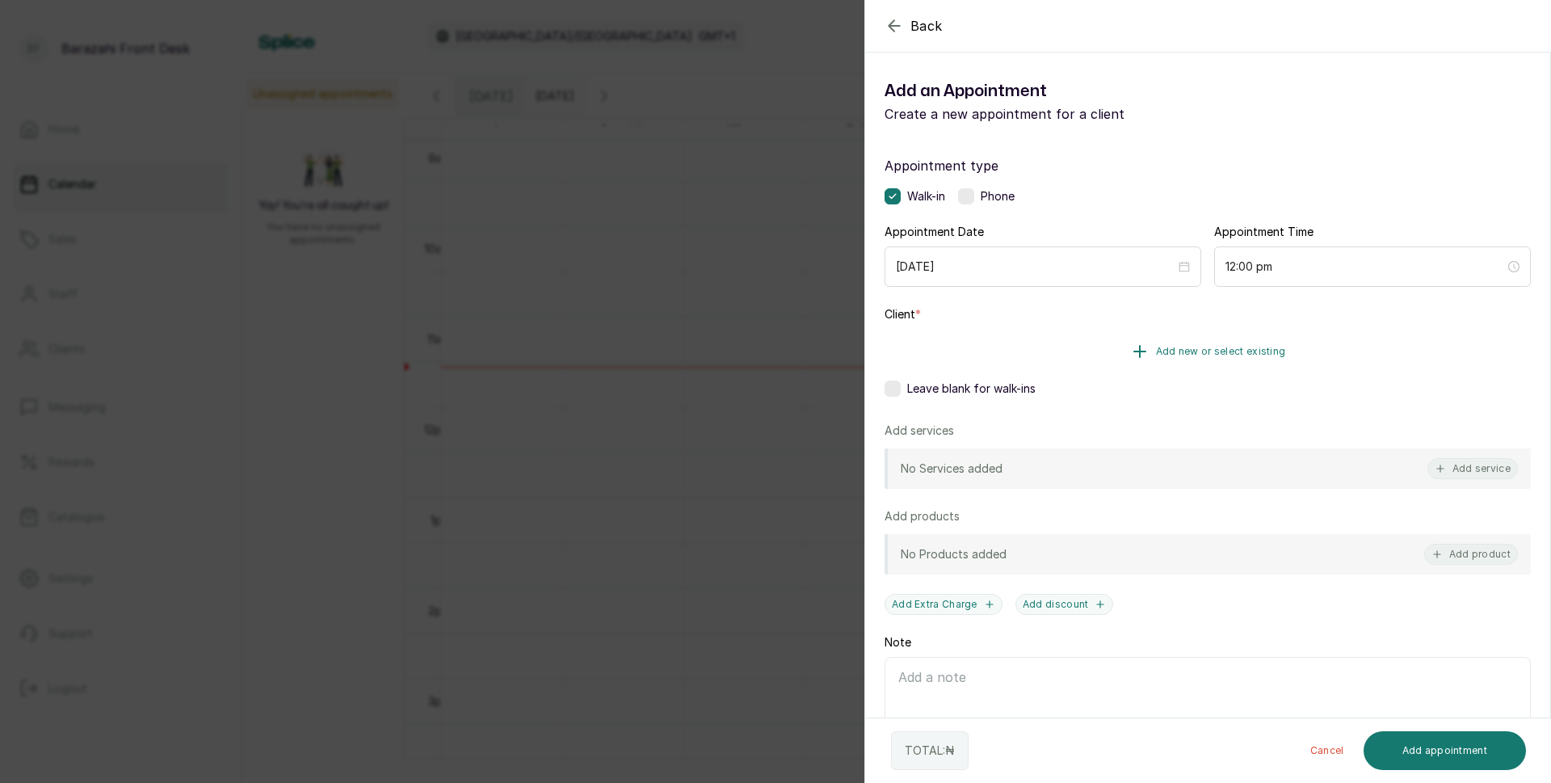
click at [1097, 348] on button "Add new or select existing" at bounding box center [1208, 351] width 646 height 45
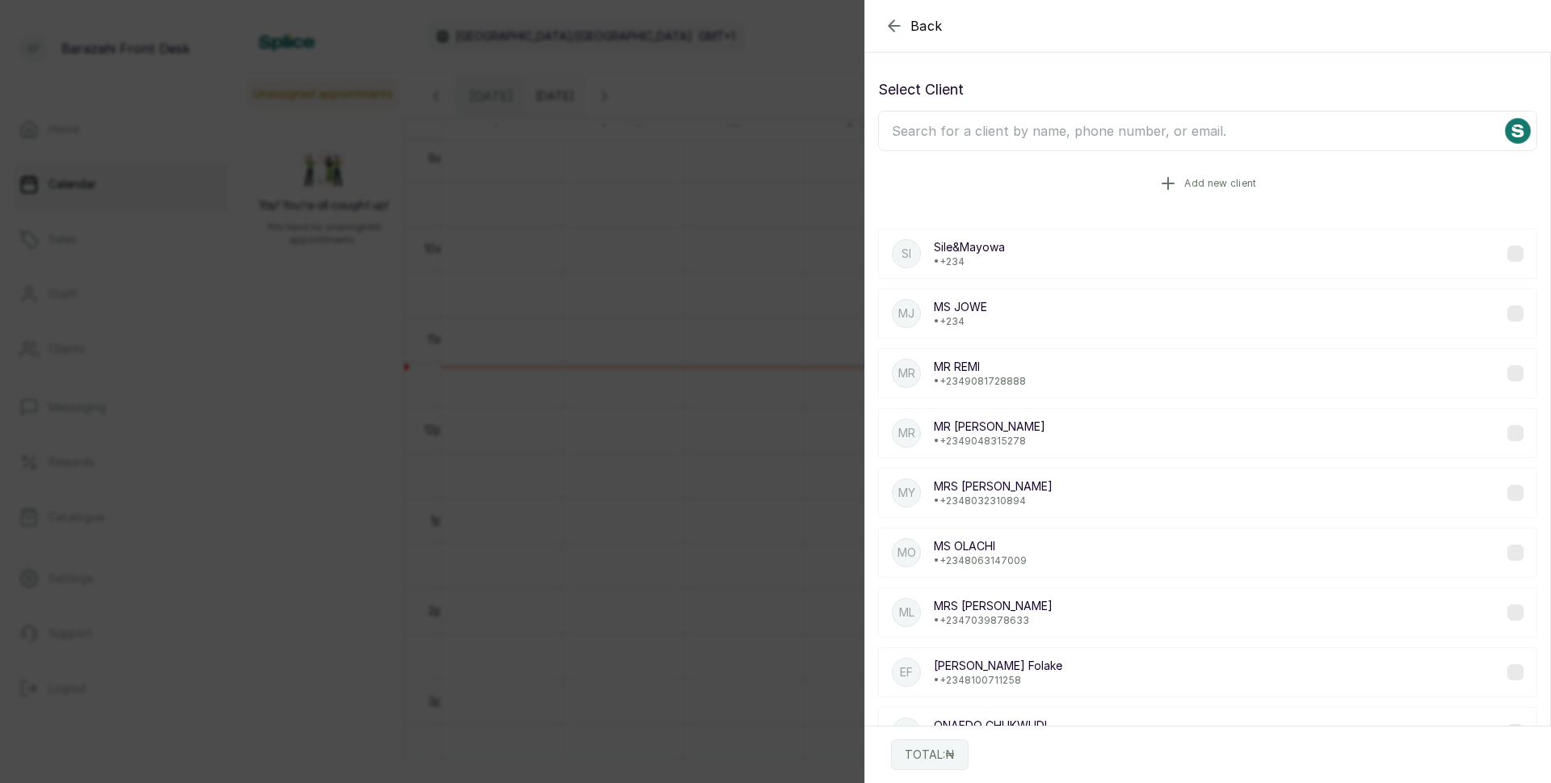
click at [1049, 191] on button "Add new client" at bounding box center [1207, 183] width 659 height 45
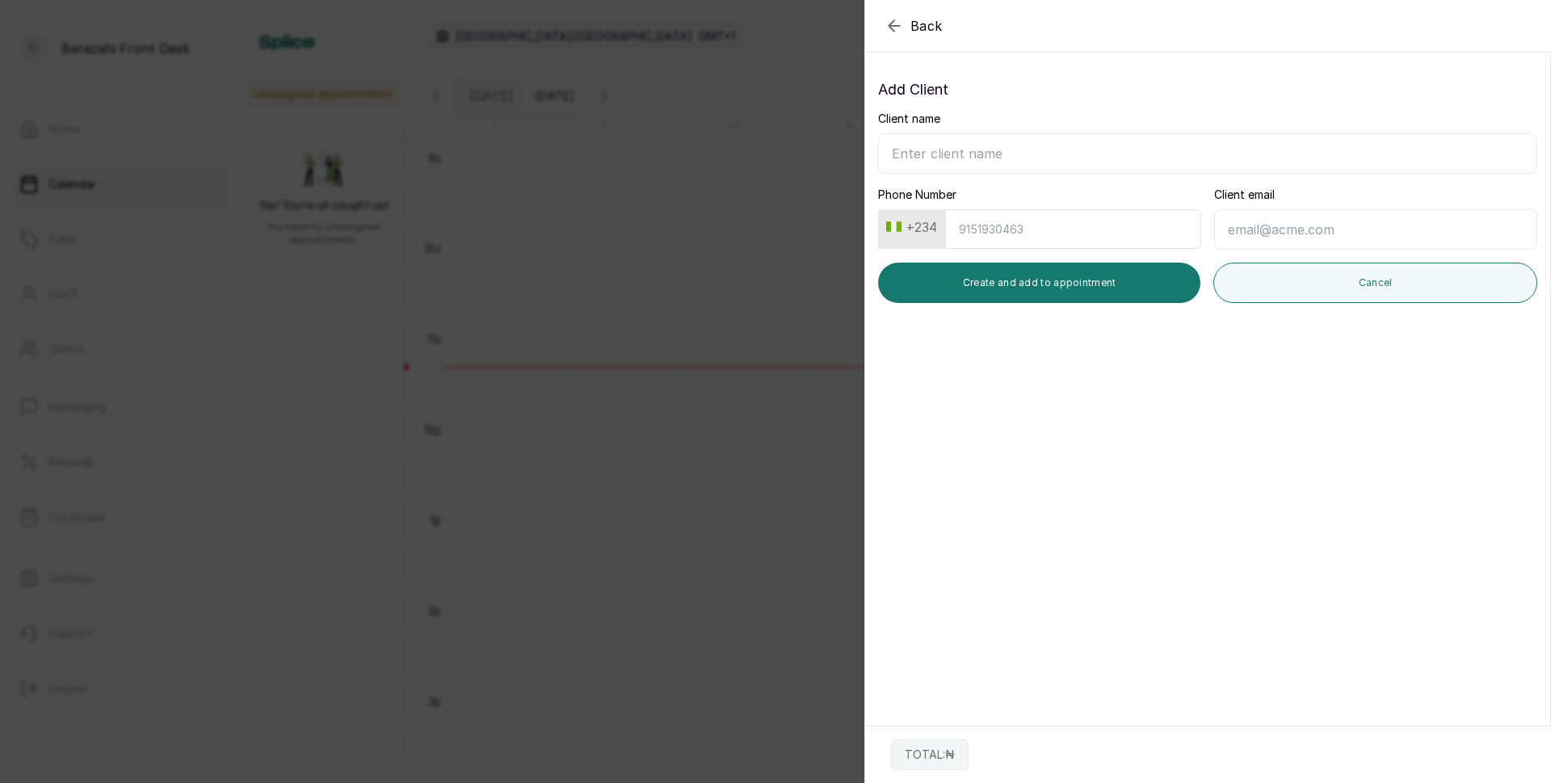
click at [1003, 154] on input "Client name" at bounding box center [1207, 153] width 659 height 40
click at [969, 149] on input "Client name" at bounding box center [1207, 153] width 659 height 40
type input "Love Iniovosa"
click at [961, 226] on input "Phone Number" at bounding box center [1073, 229] width 256 height 40
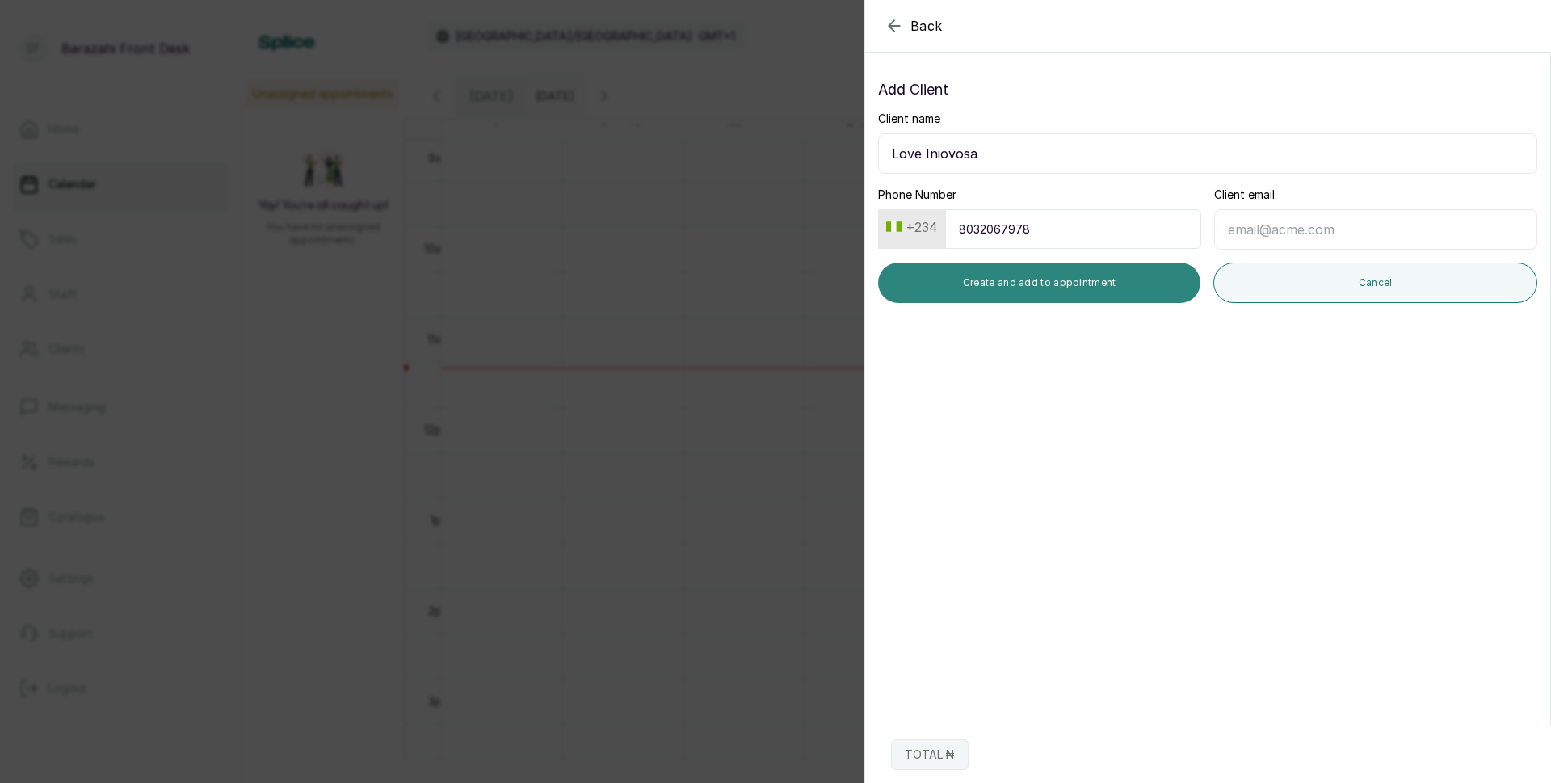
type input "8032067978"
click at [1009, 270] on button "Create and add to appointment" at bounding box center [1039, 283] width 322 height 40
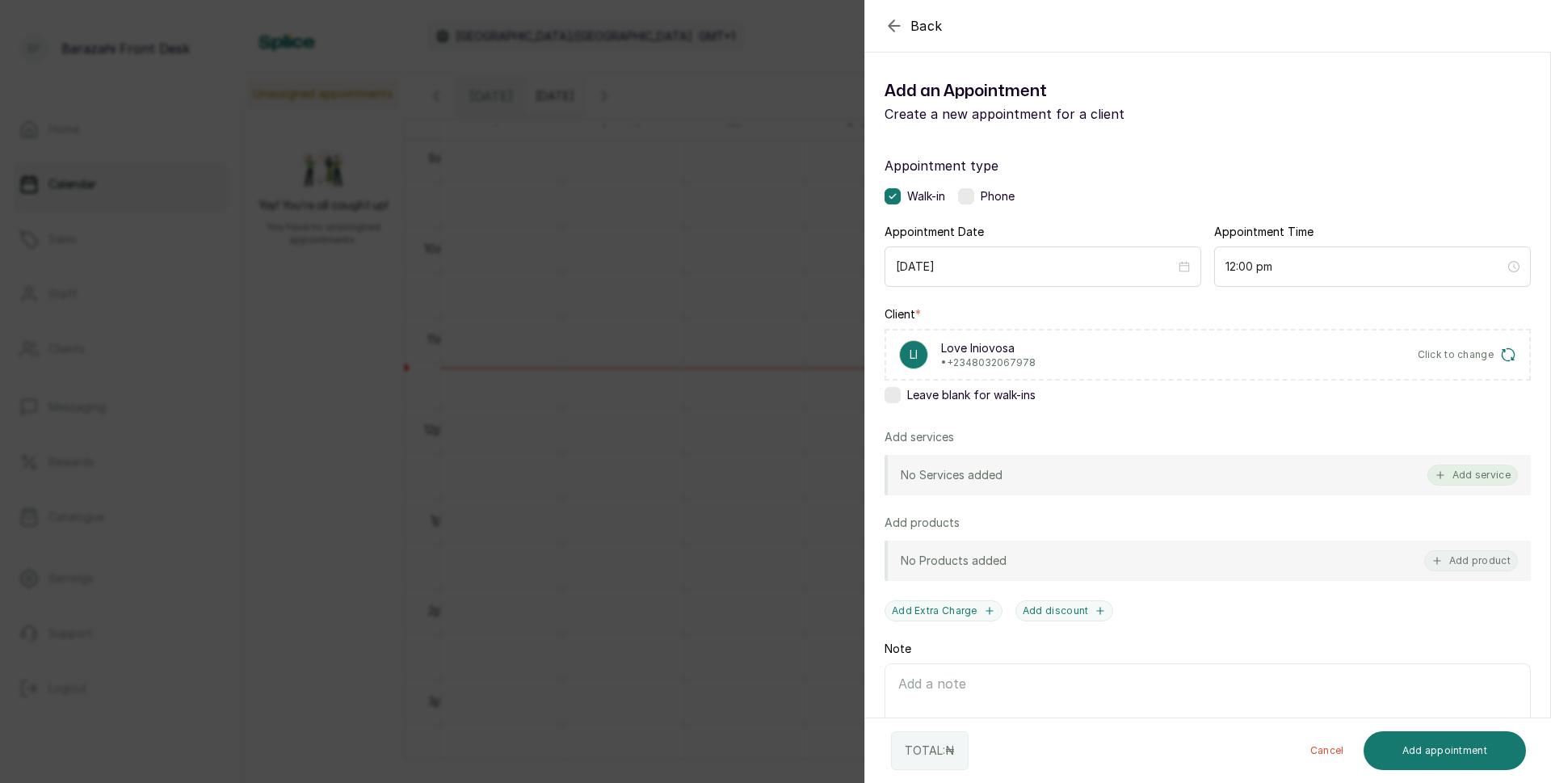
click at [1464, 469] on button "Add service" at bounding box center [1473, 475] width 90 height 21
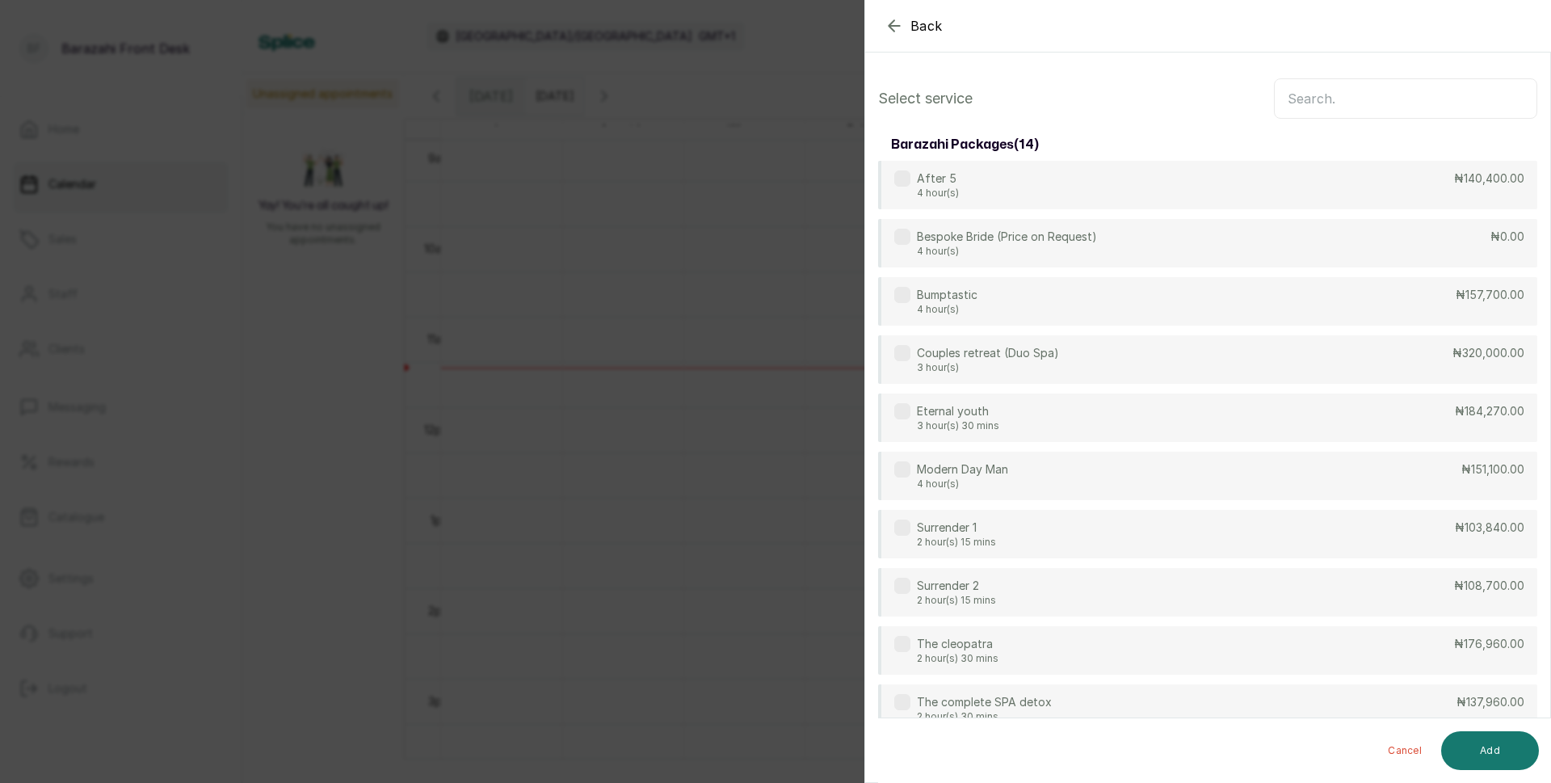
click at [1293, 111] on input "text" at bounding box center [1405, 98] width 263 height 40
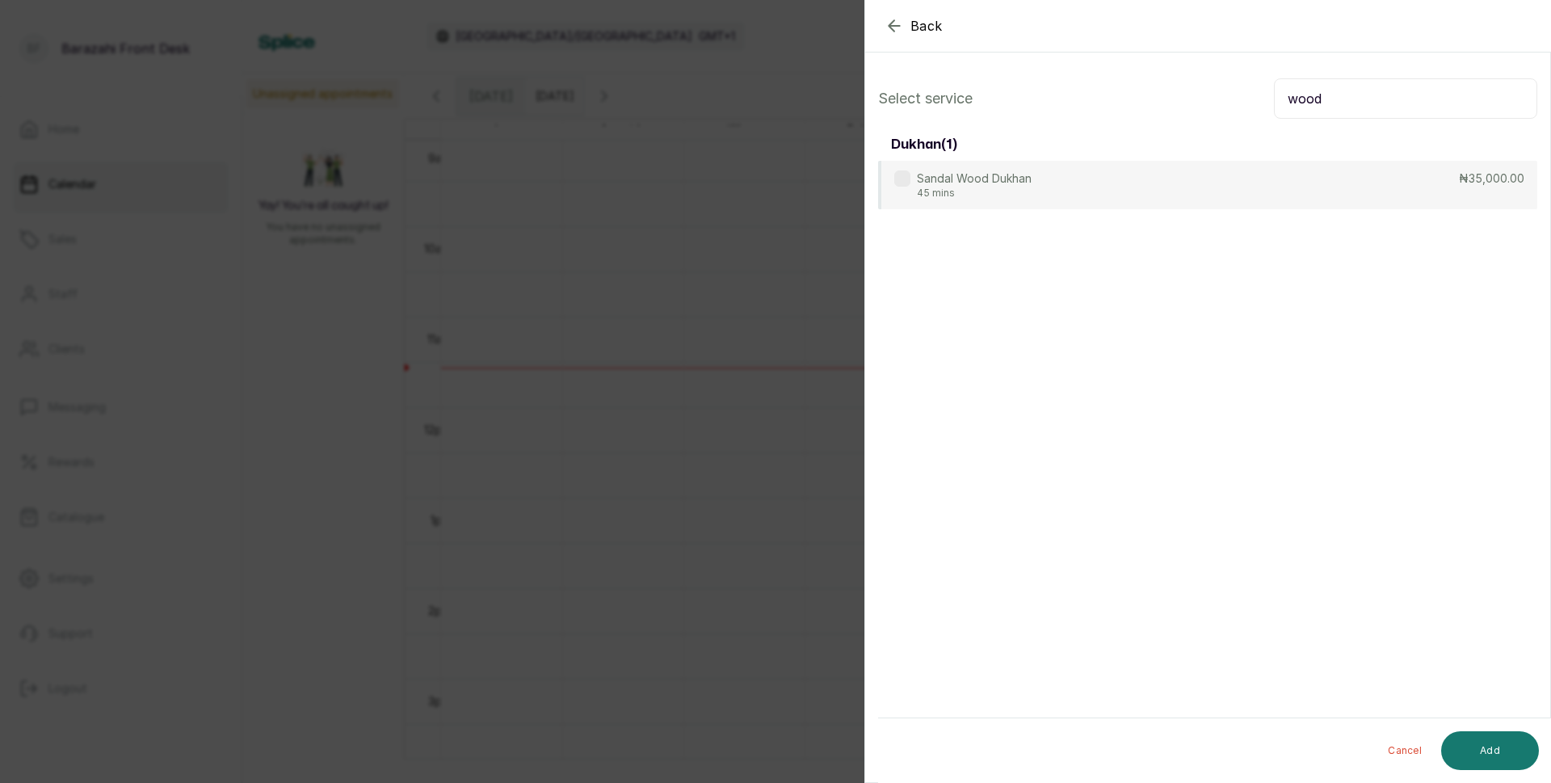
drag, startPoint x: 1307, startPoint y: 99, endPoint x: 1274, endPoint y: 95, distance: 33.4
click at [1274, 95] on input "wood" at bounding box center [1405, 98] width 263 height 40
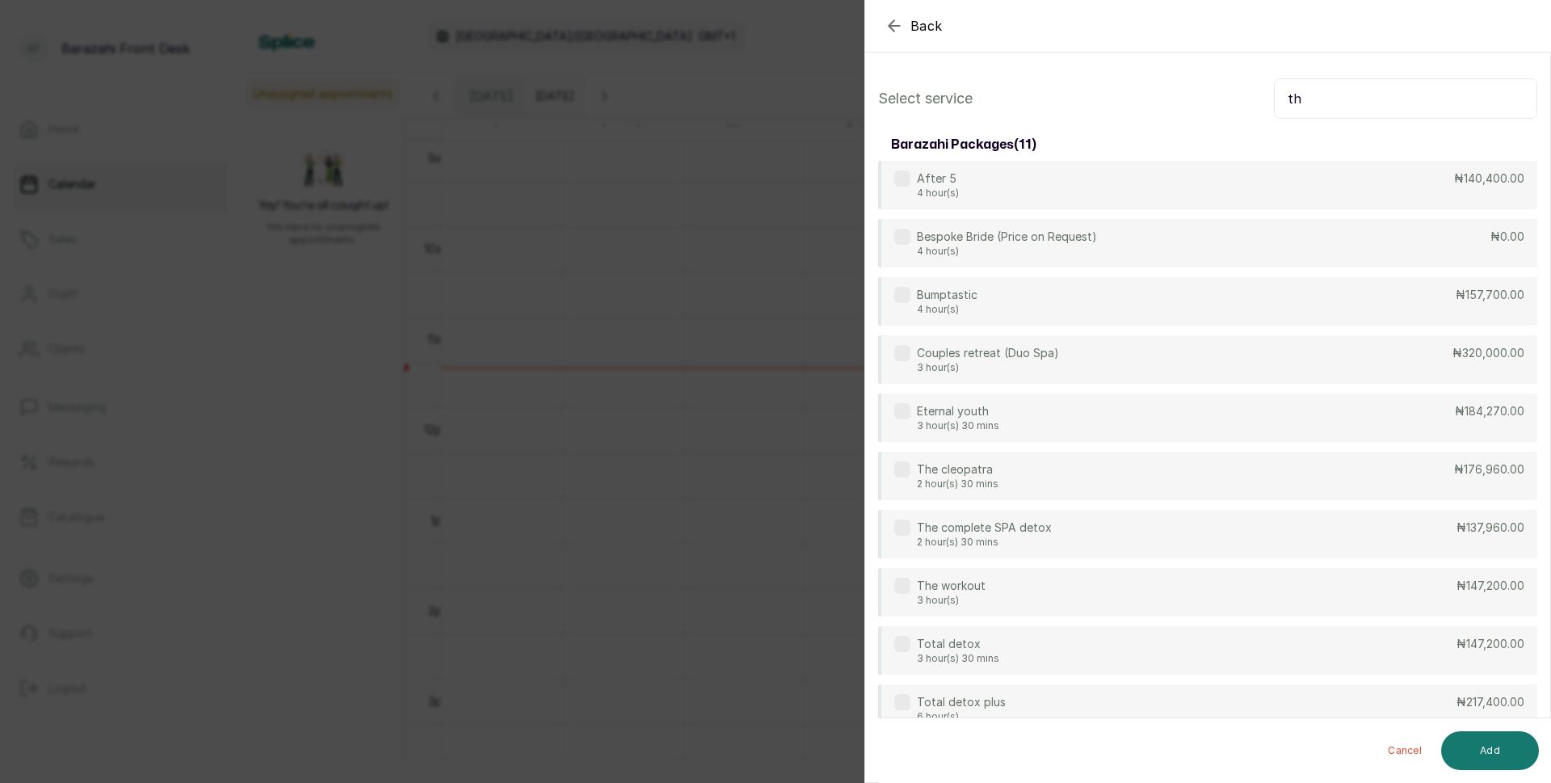
type input "t"
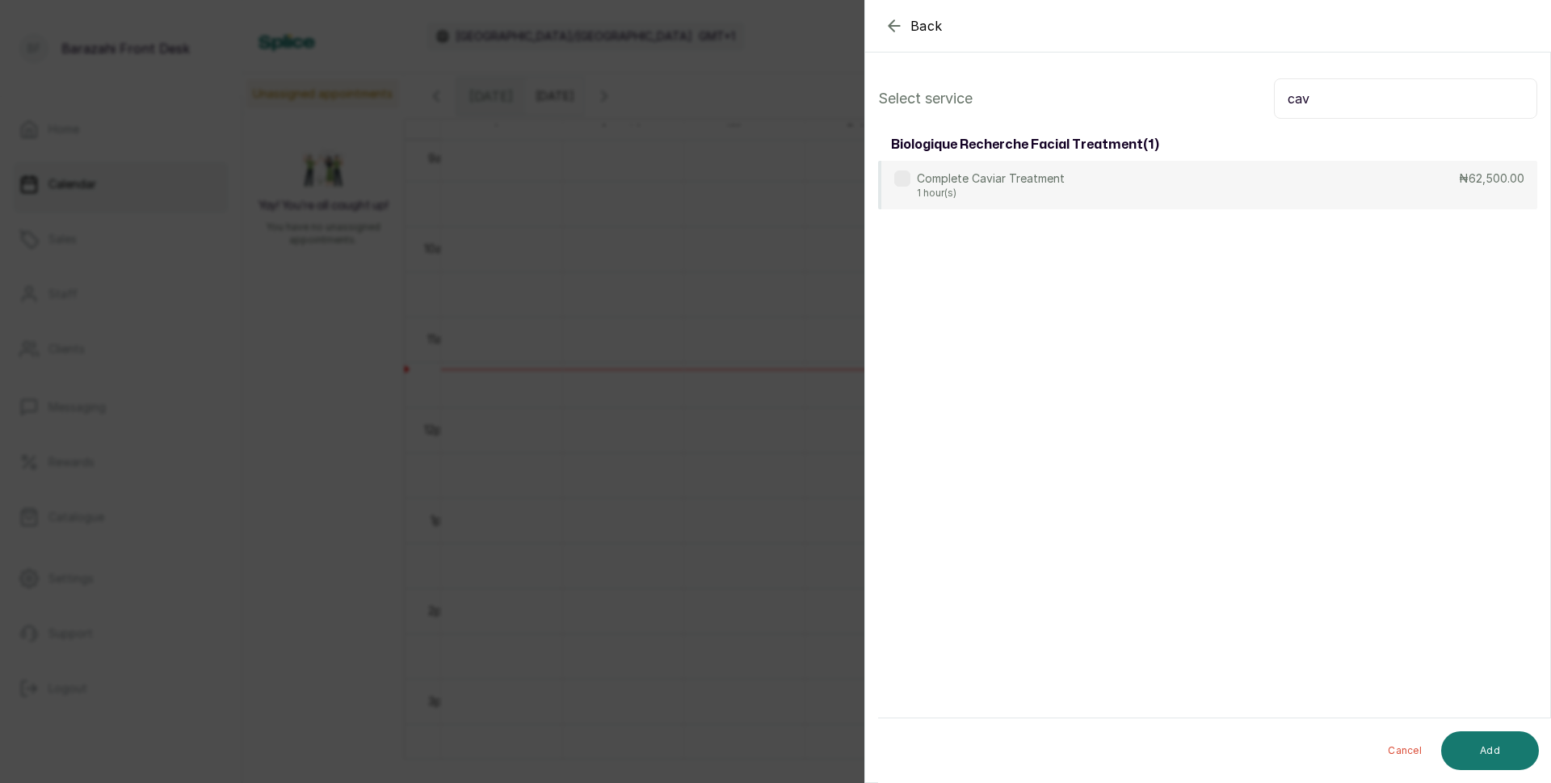
drag, startPoint x: 1318, startPoint y: 93, endPoint x: 1292, endPoint y: 93, distance: 25.9
click at [1292, 93] on input "cav" at bounding box center [1405, 98] width 263 height 40
type input "c"
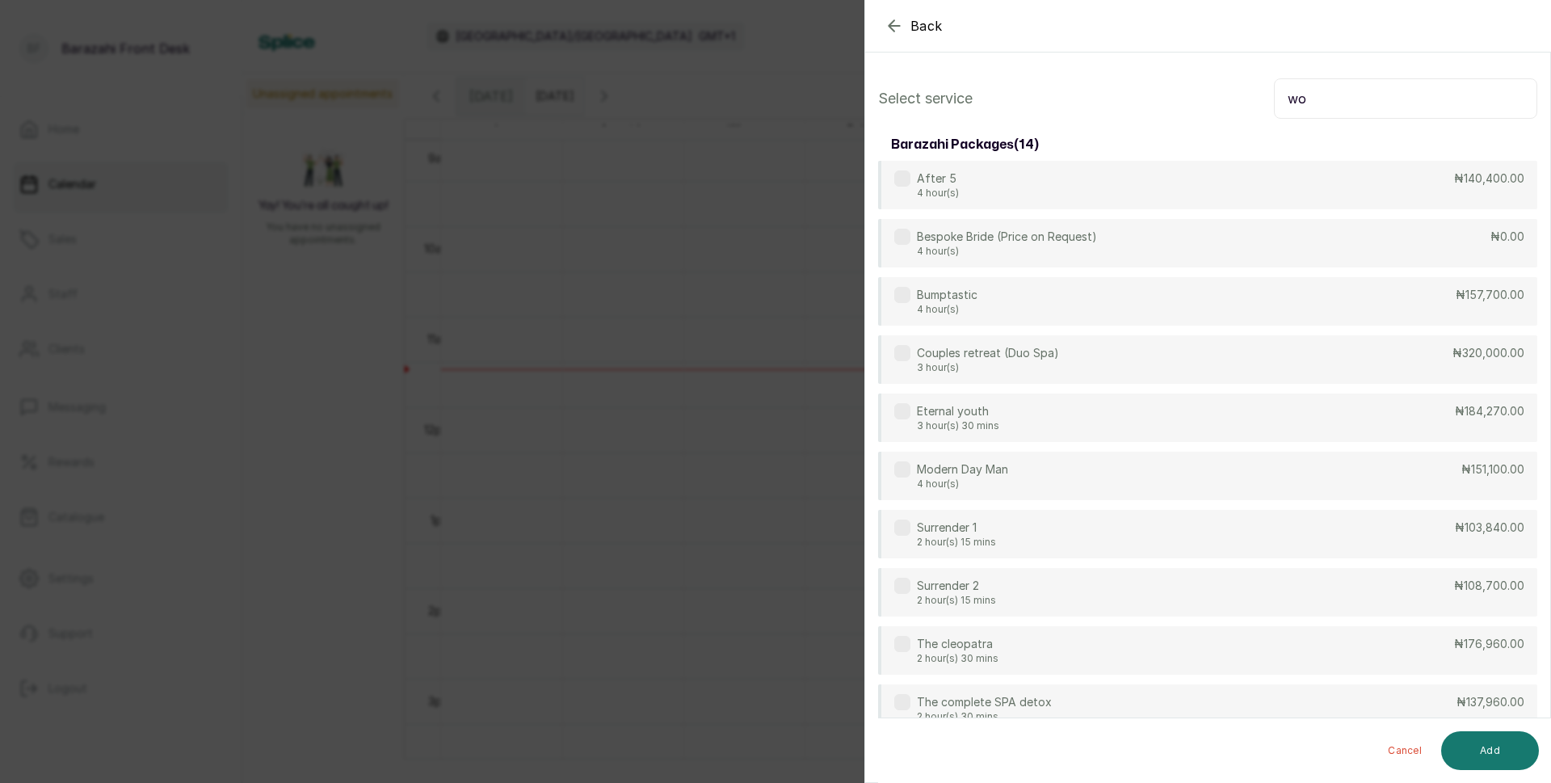
type input "woo"
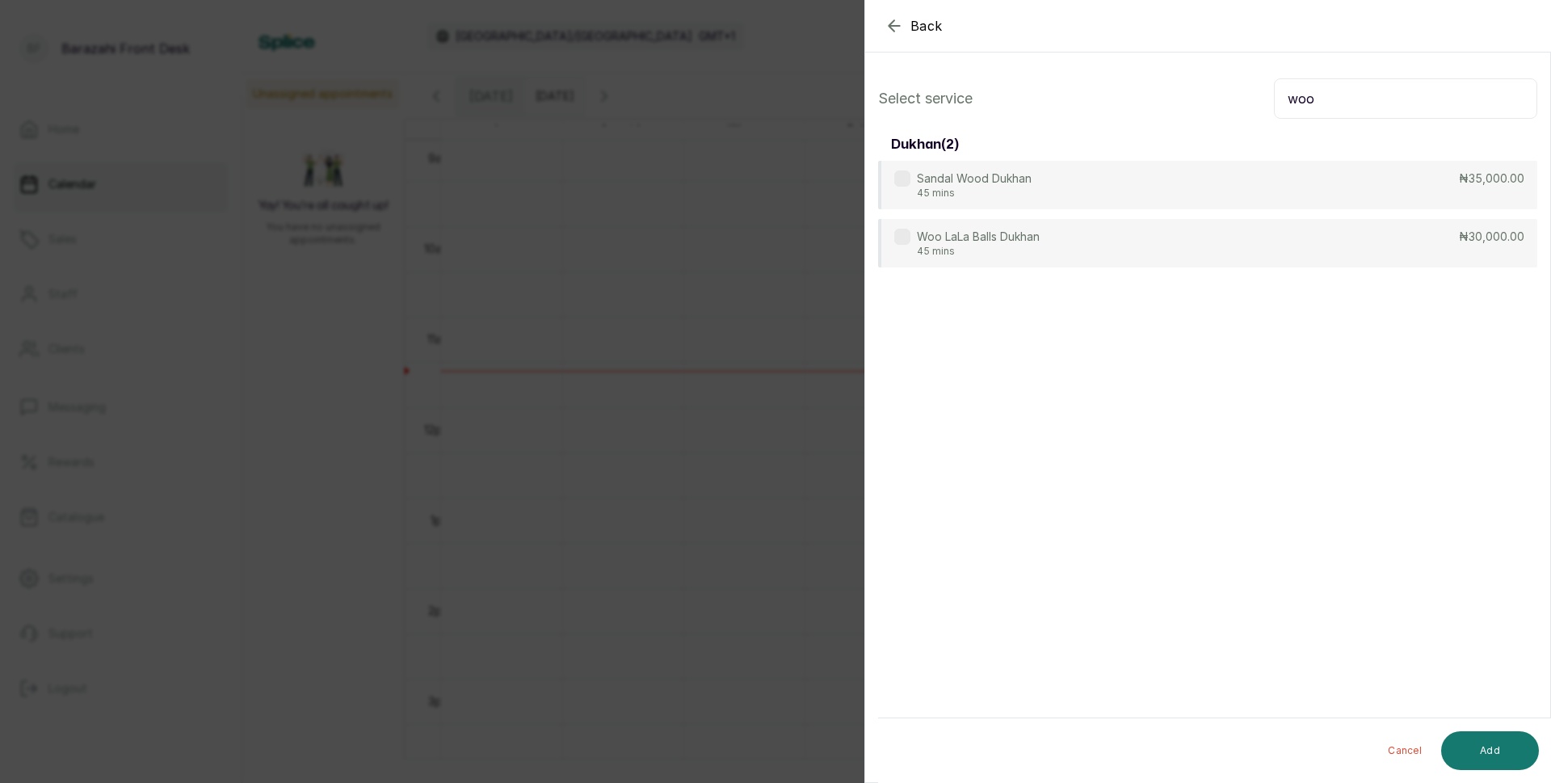
drag, startPoint x: 1309, startPoint y: 99, endPoint x: 1271, endPoint y: 103, distance: 38.3
click at [1274, 103] on input "woo" at bounding box center [1405, 98] width 263 height 40
click at [520, 276] on div "Back Add Appointment Select service woo dukhan ( 2 ) Sandal Wood Dukhan 45 mins…" at bounding box center [775, 391] width 1551 height 783
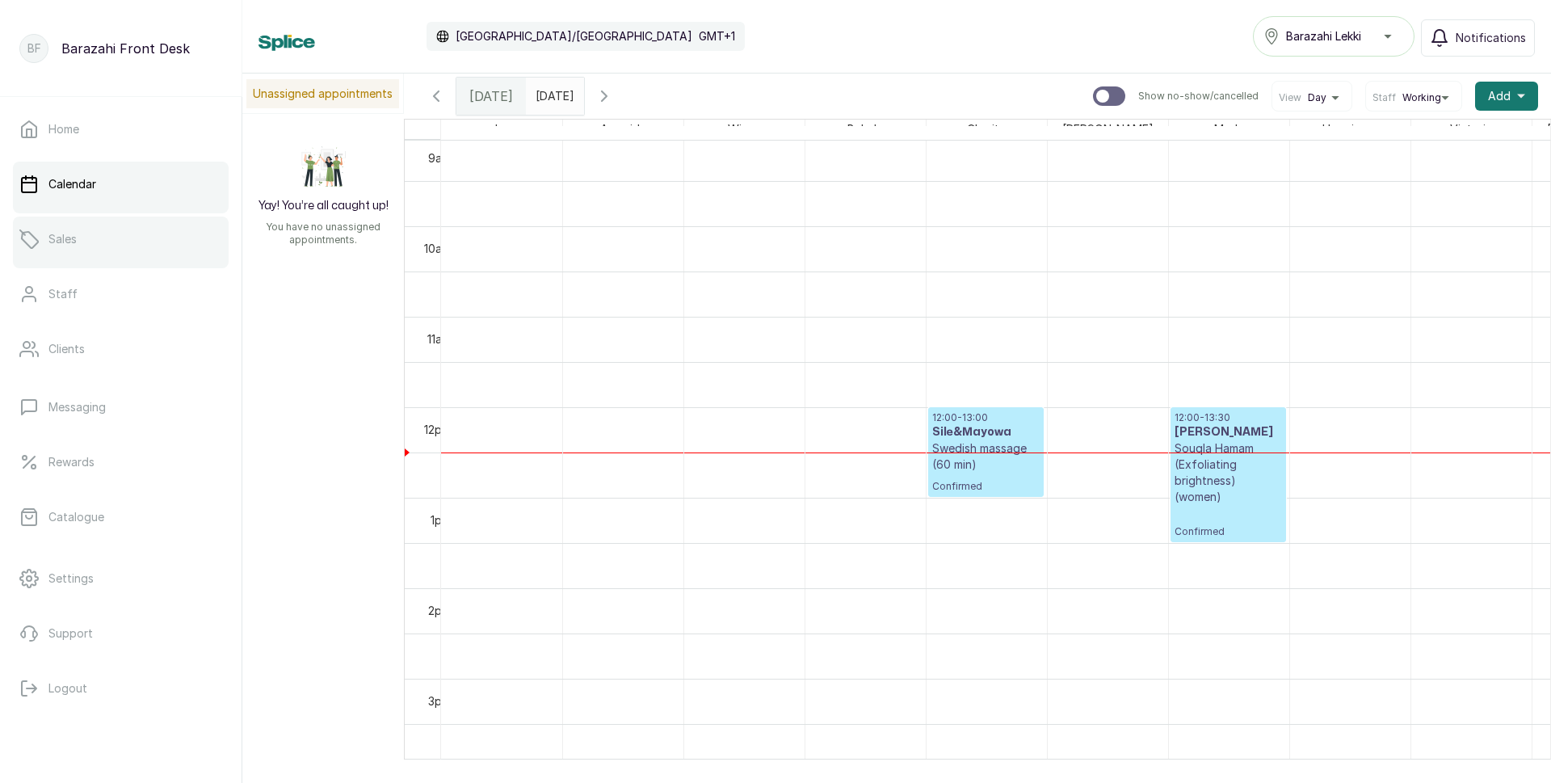
click at [61, 242] on p "Sales" at bounding box center [62, 239] width 28 height 16
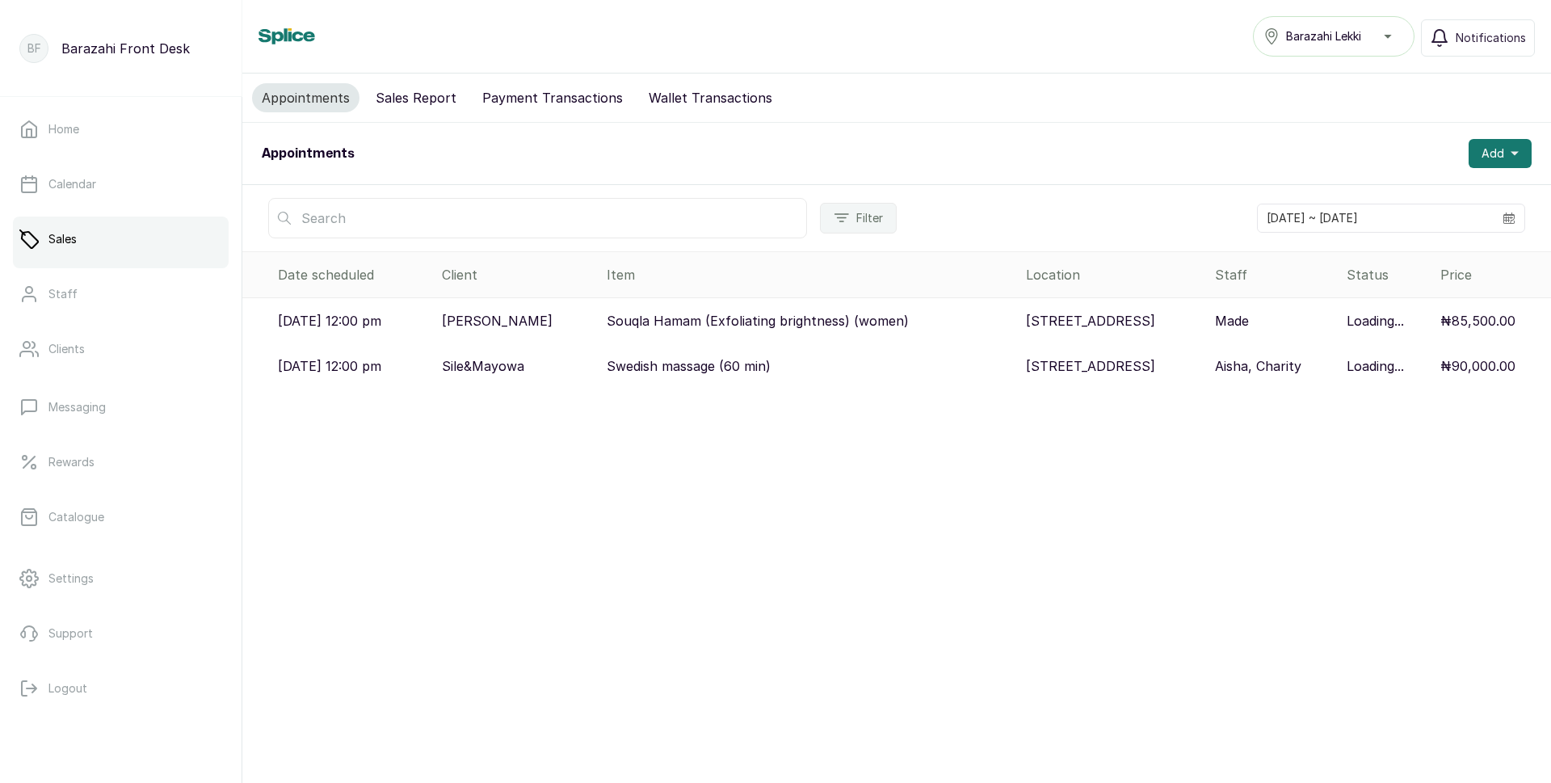
click at [431, 97] on button "Sales Report" at bounding box center [416, 97] width 100 height 29
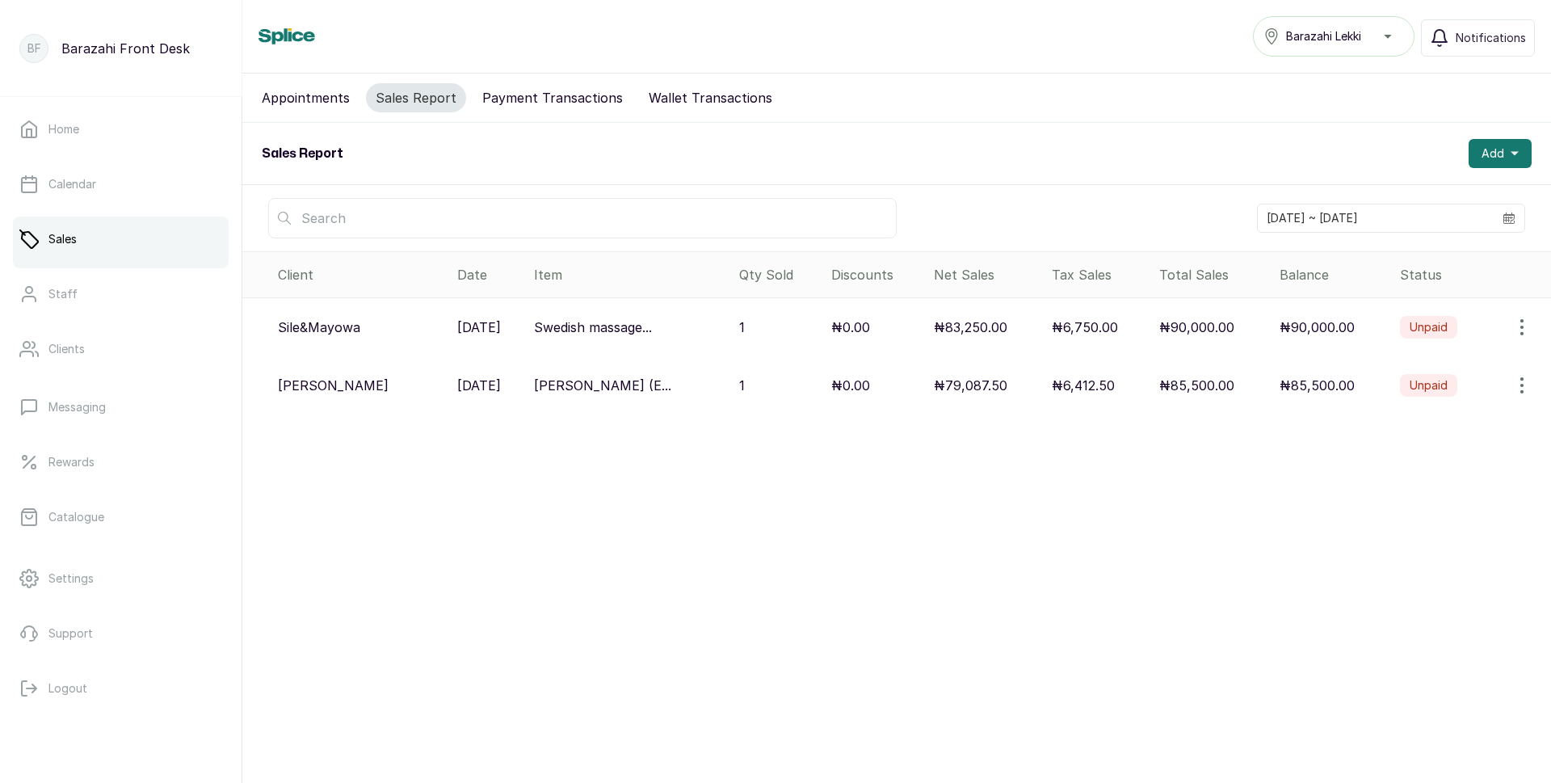
drag, startPoint x: 284, startPoint y: 101, endPoint x: 418, endPoint y: 109, distance: 133.6
click at [284, 101] on button "Appointments" at bounding box center [305, 97] width 107 height 29
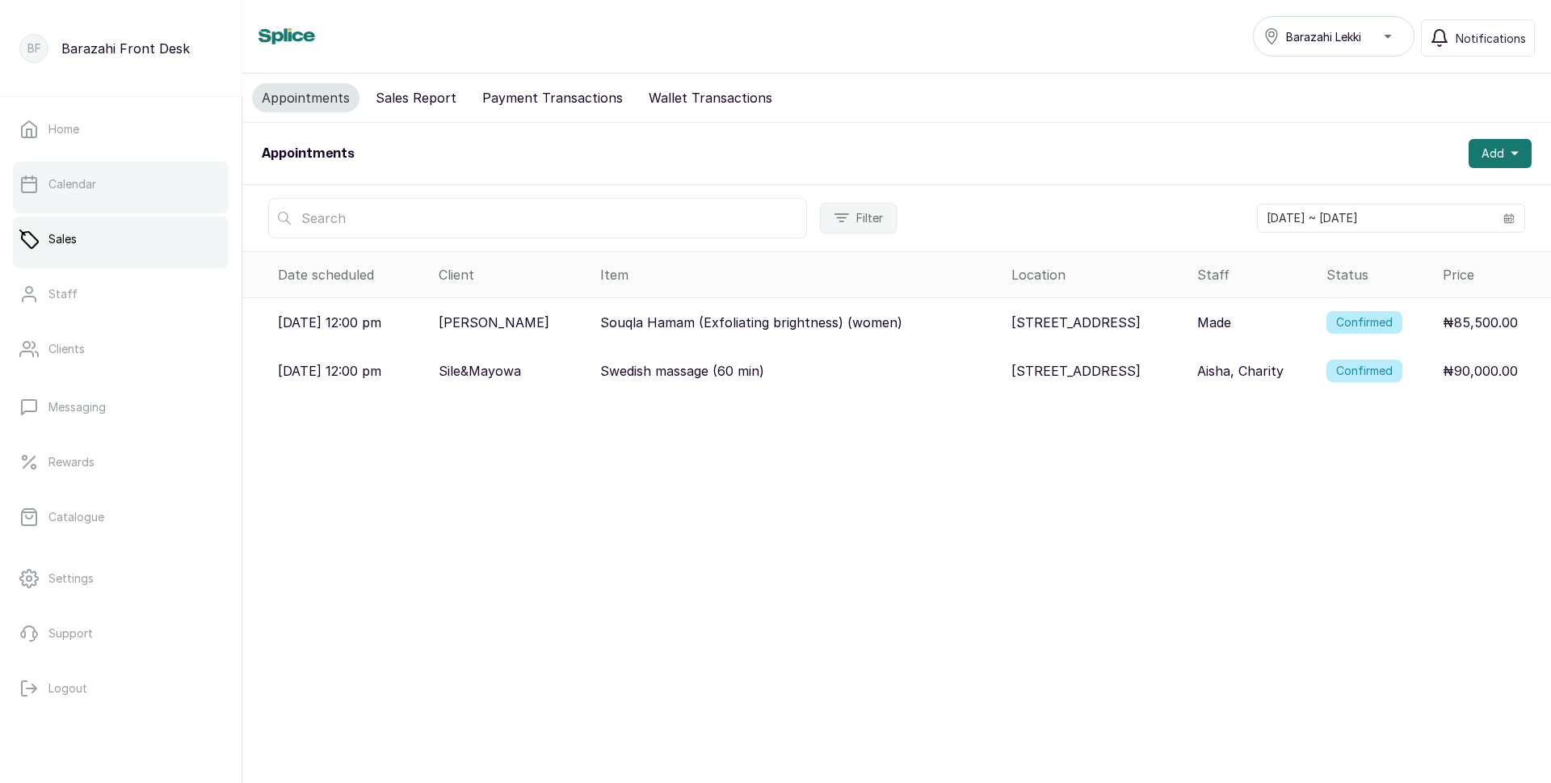
click at [91, 185] on p "Calendar" at bounding box center [72, 184] width 48 height 16
